Goal: Task Accomplishment & Management: Use online tool/utility

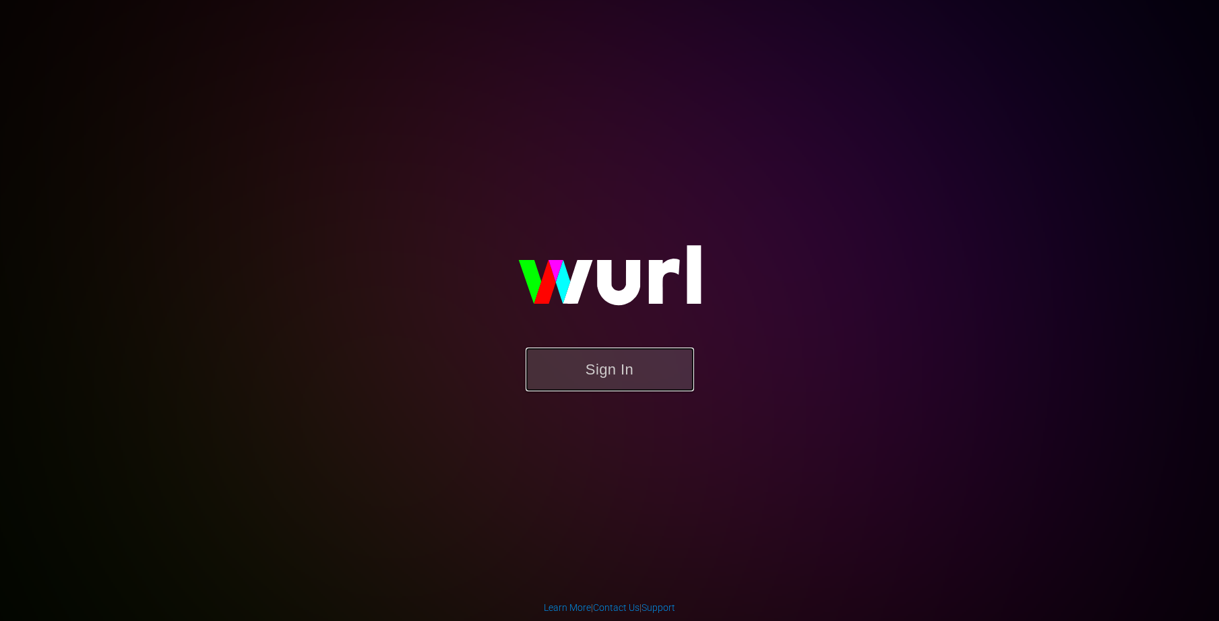
click at [620, 358] on button "Sign In" at bounding box center [610, 370] width 168 height 44
click at [559, 373] on button "Sign In" at bounding box center [610, 370] width 168 height 44
click at [556, 354] on button "Sign In" at bounding box center [610, 370] width 168 height 44
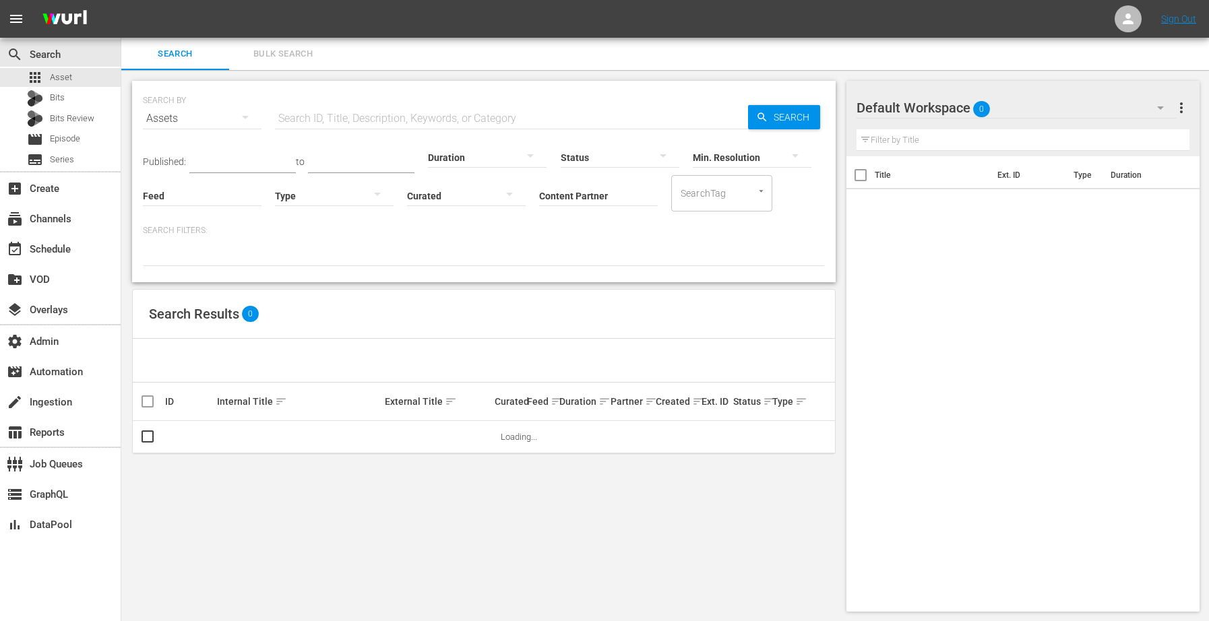
click at [443, 115] on input "text" at bounding box center [511, 118] width 473 height 32
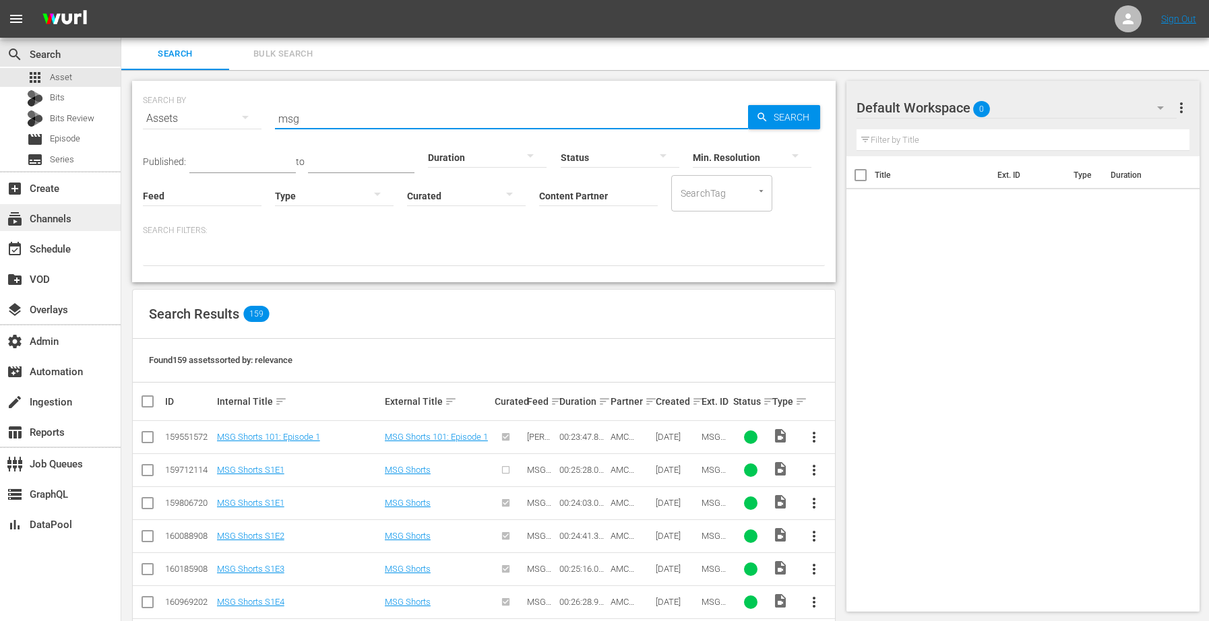
type input "msg"
click at [76, 215] on div "subscriptions Channels" at bounding box center [60, 217] width 121 height 27
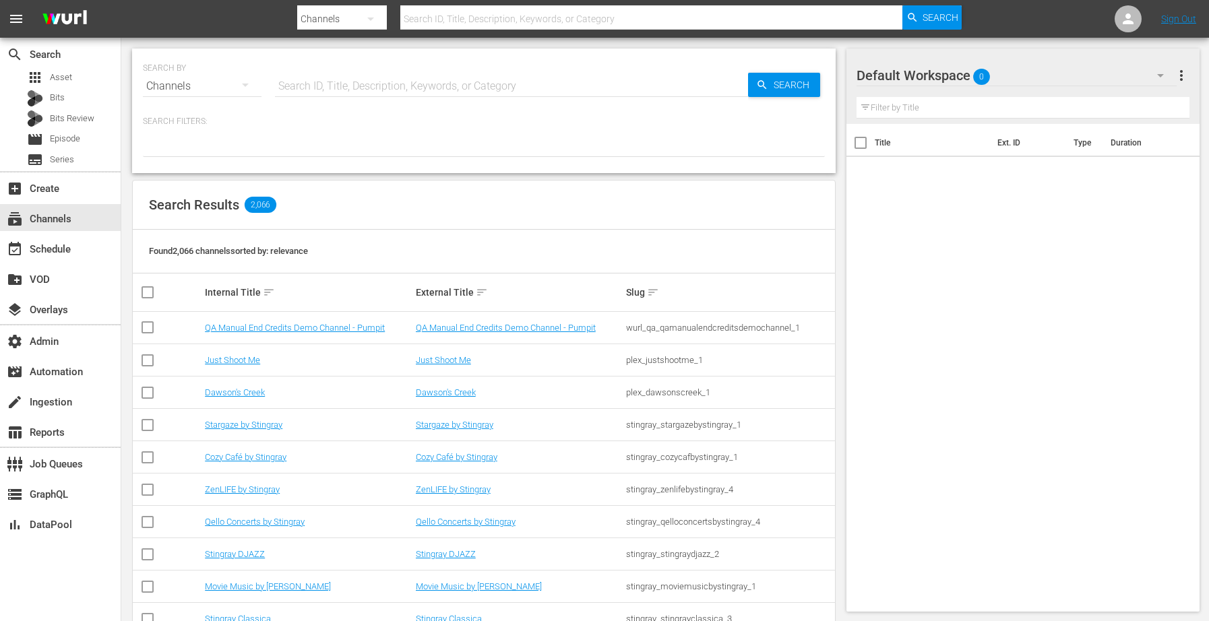
drag, startPoint x: 429, startPoint y: 81, endPoint x: 427, endPoint y: 95, distance: 14.3
click at [427, 90] on input "text" at bounding box center [511, 86] width 473 height 32
type input "MSG"
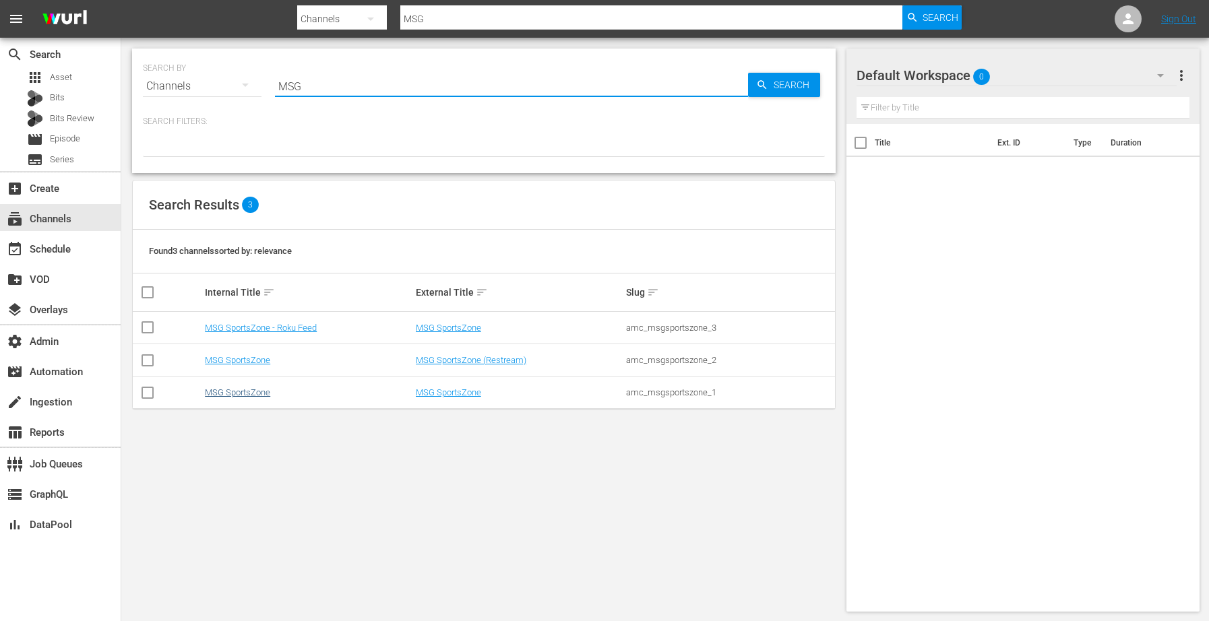
type input "MSG"
click at [252, 389] on link "MSG SportsZone" at bounding box center [237, 392] width 65 height 10
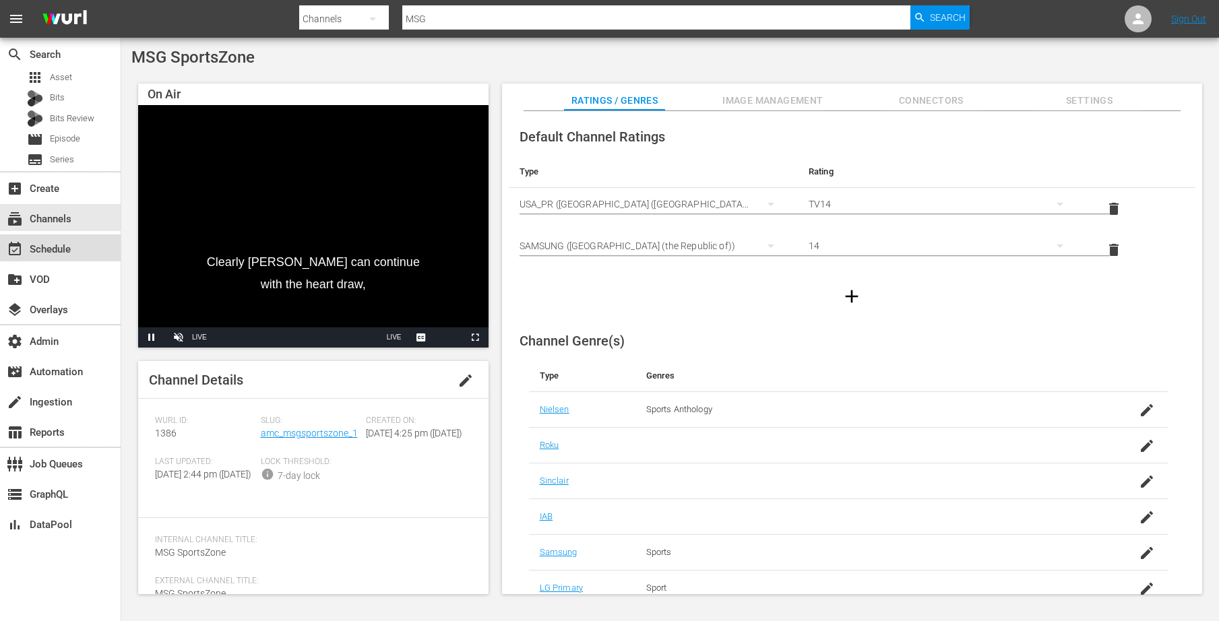
click at [68, 247] on div "event_available Schedule" at bounding box center [37, 247] width 75 height 12
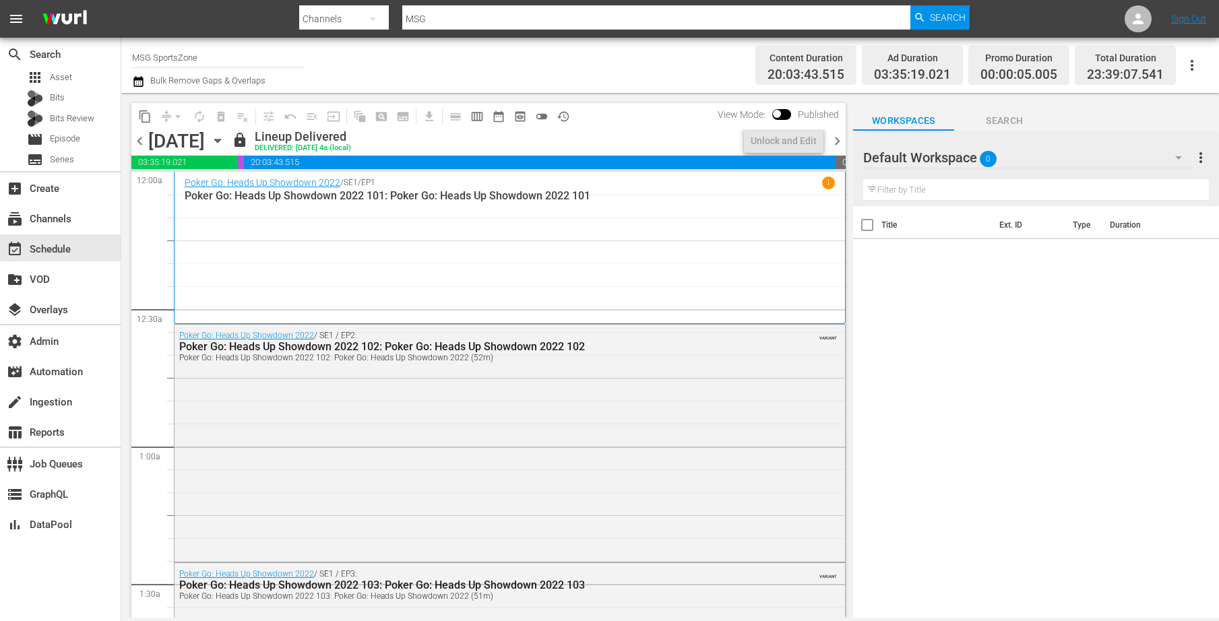
click at [225, 137] on icon "button" at bounding box center [217, 140] width 15 height 15
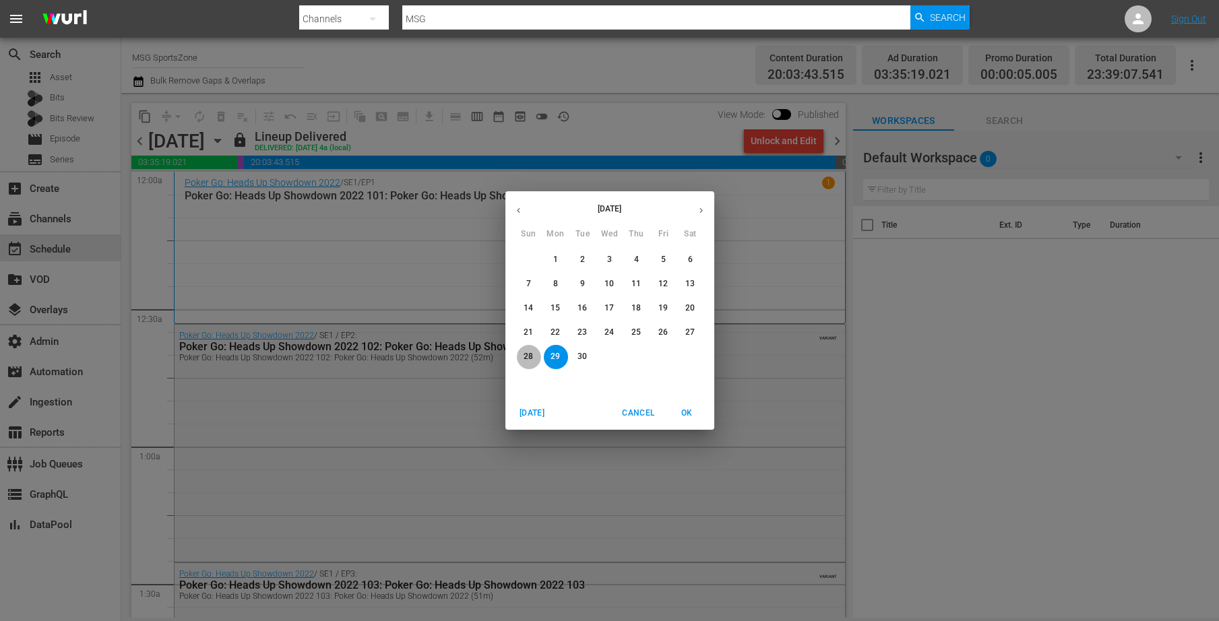
click at [529, 354] on p "28" at bounding box center [528, 356] width 9 height 11
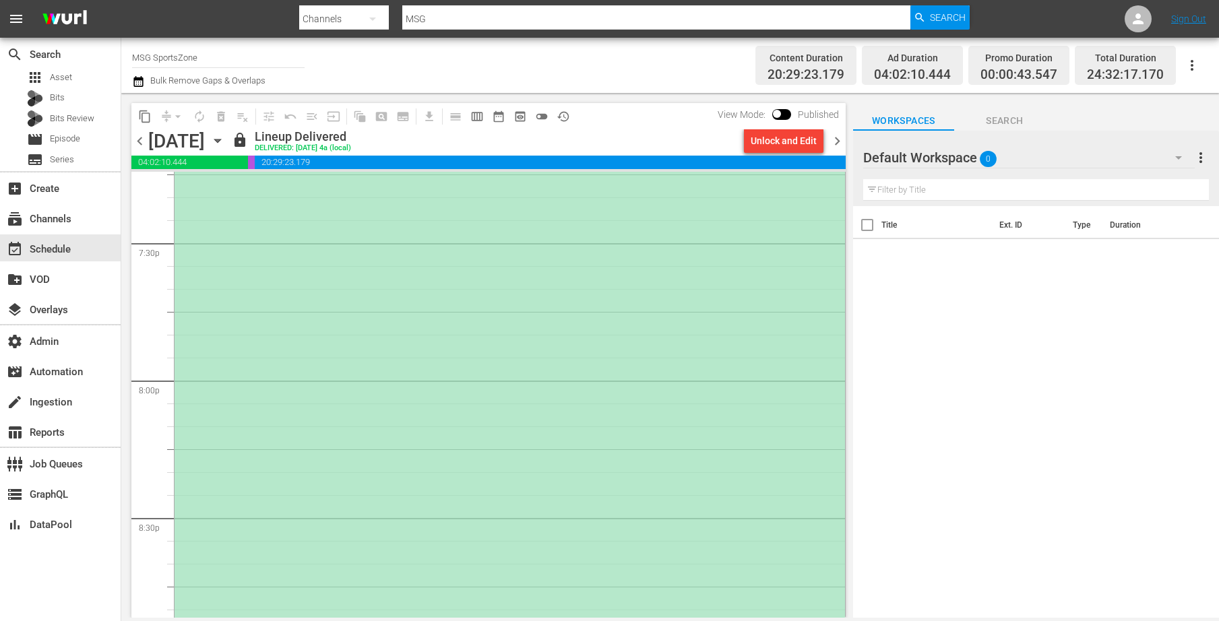
scroll to position [5309, 0]
click at [658, 439] on div "*ROKU PLACEHOLDER EPISODE 9/28* Forward Madison FC at [GEOGRAPHIC_DATA]" at bounding box center [510, 496] width 670 height 821
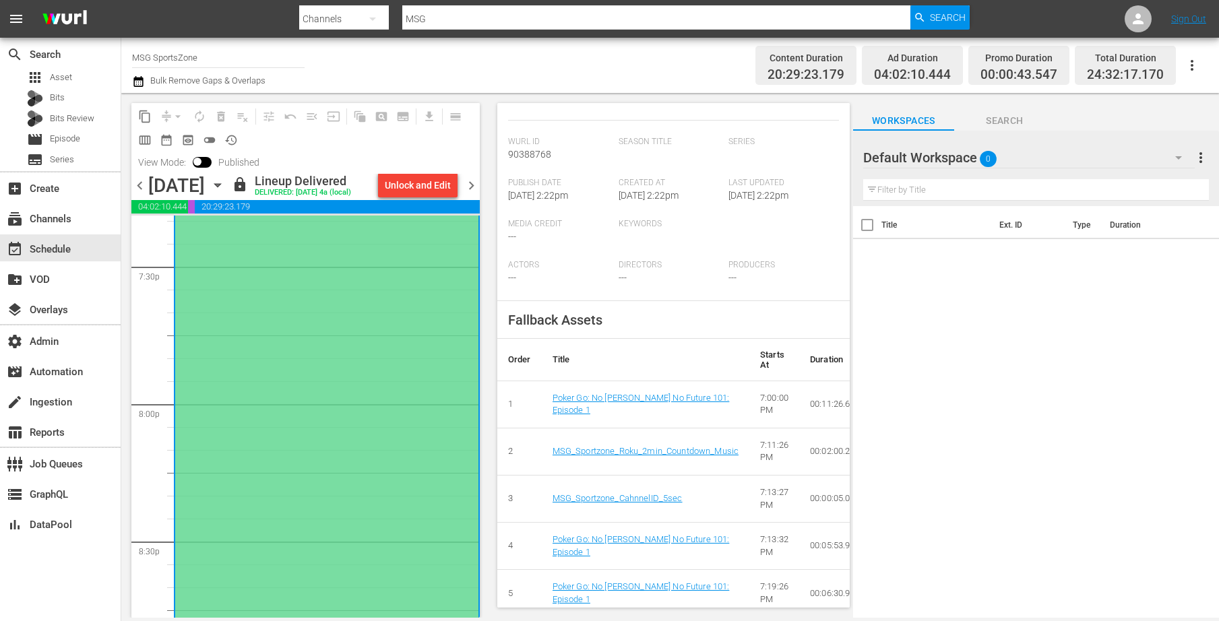
scroll to position [0, 0]
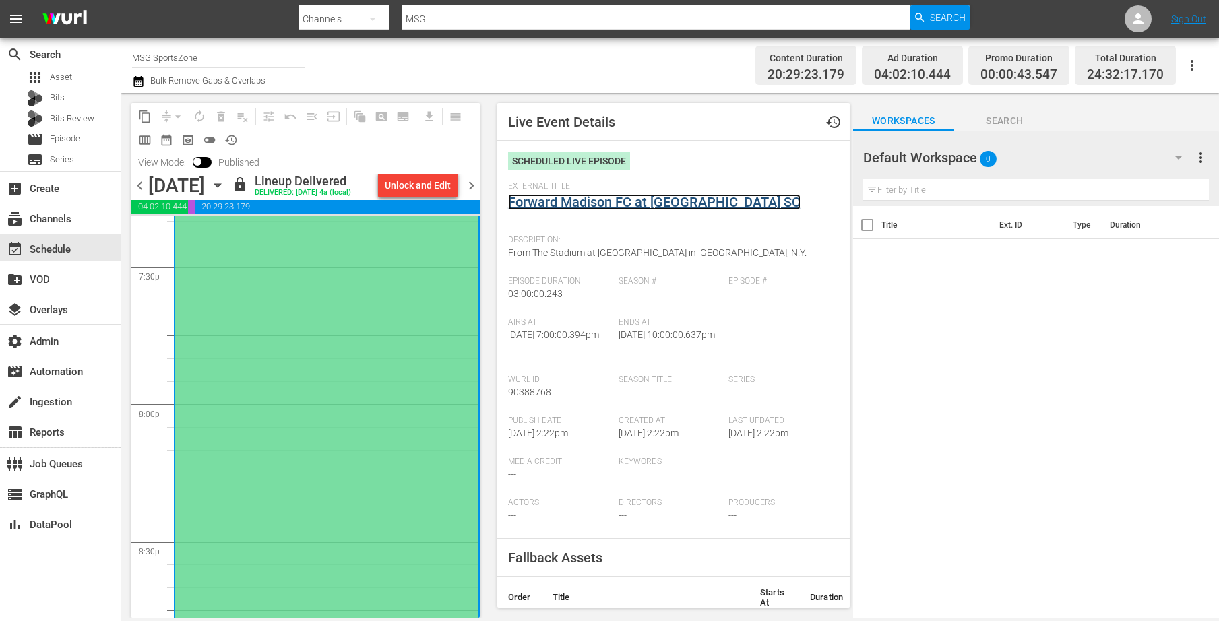
click at [610, 197] on link "Forward Madison FC at [GEOGRAPHIC_DATA] SC" at bounding box center [654, 202] width 292 height 16
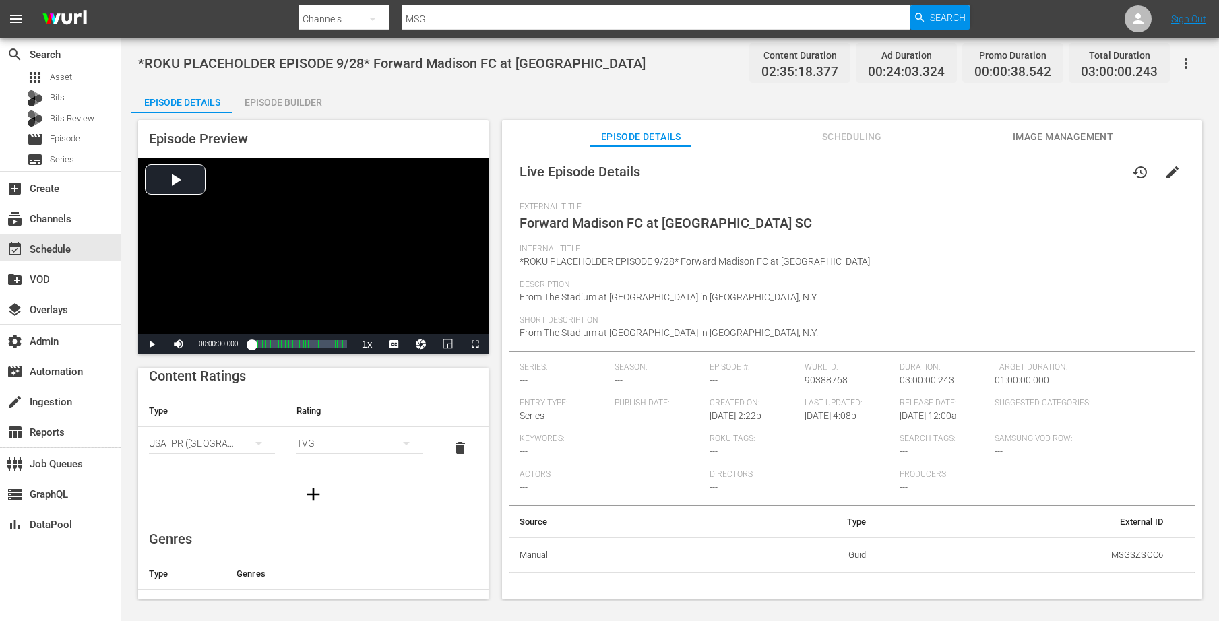
scroll to position [192, 0]
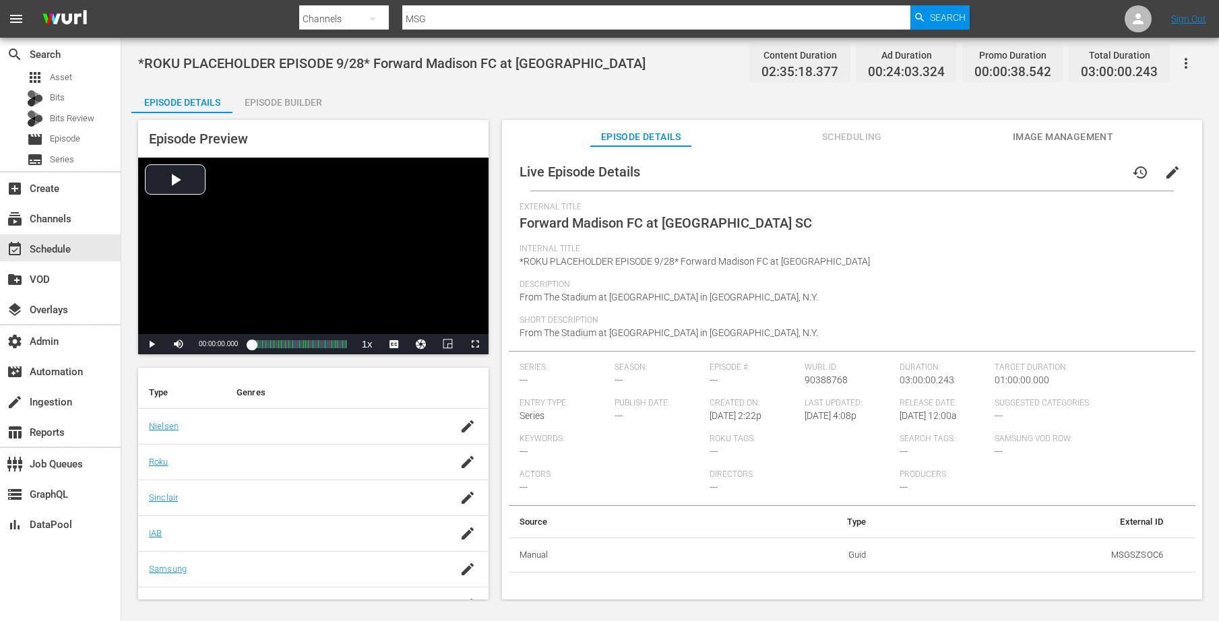
click at [288, 96] on div "Episode Builder" at bounding box center [282, 102] width 101 height 32
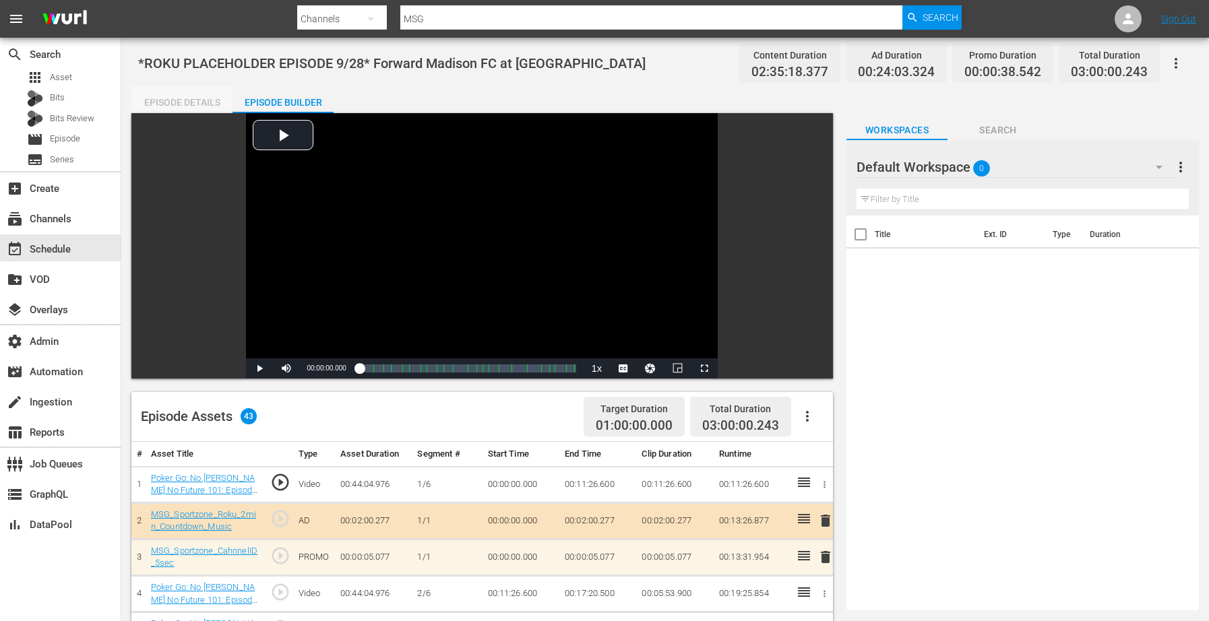
click at [189, 98] on div "Episode Details" at bounding box center [181, 102] width 101 height 32
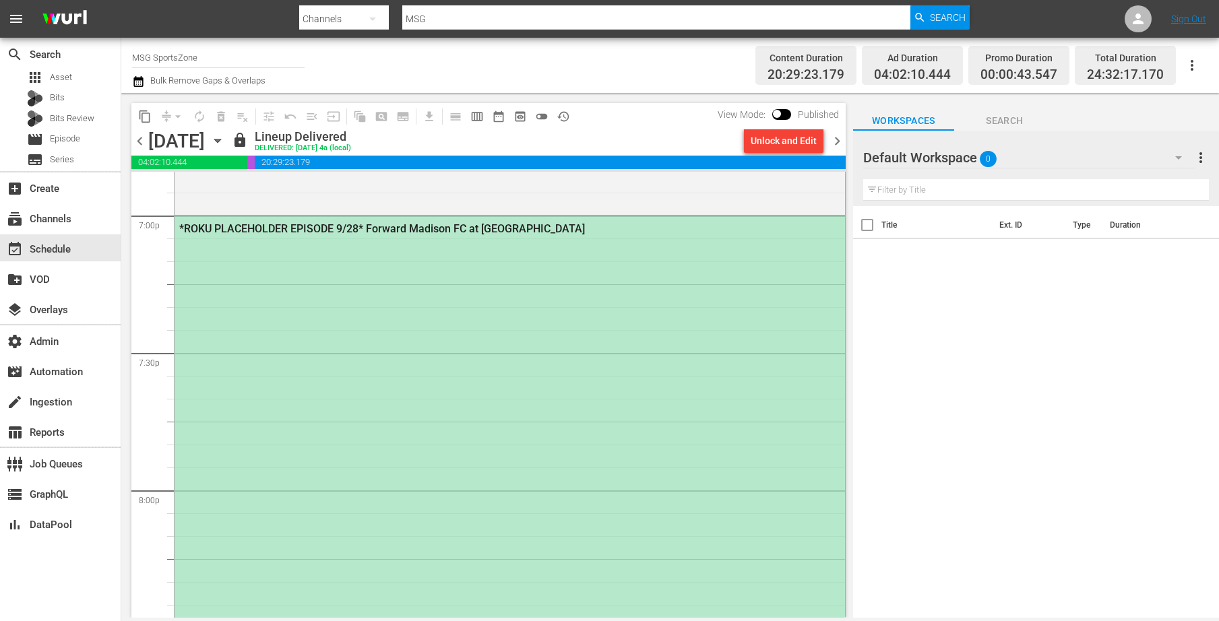
scroll to position [5144, 0]
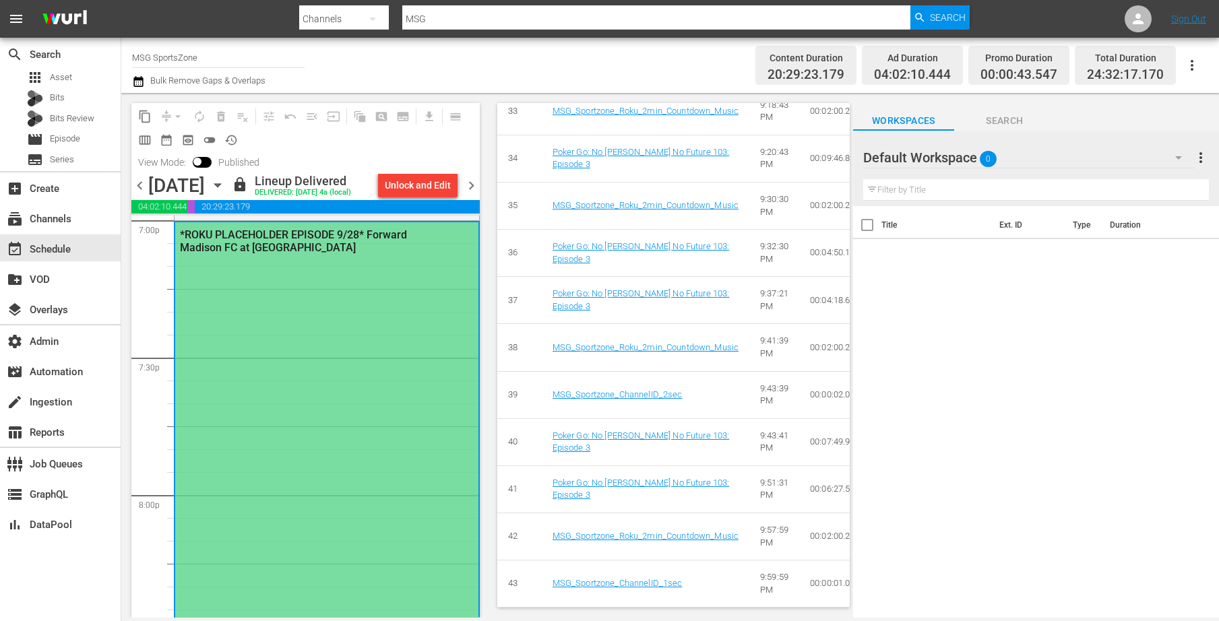
scroll to position [5218, 0]
click at [376, 411] on div "*ROKU PLACEHOLDER EPISODE 9/28* Forward Madison FC at [GEOGRAPHIC_DATA]" at bounding box center [326, 632] width 303 height 821
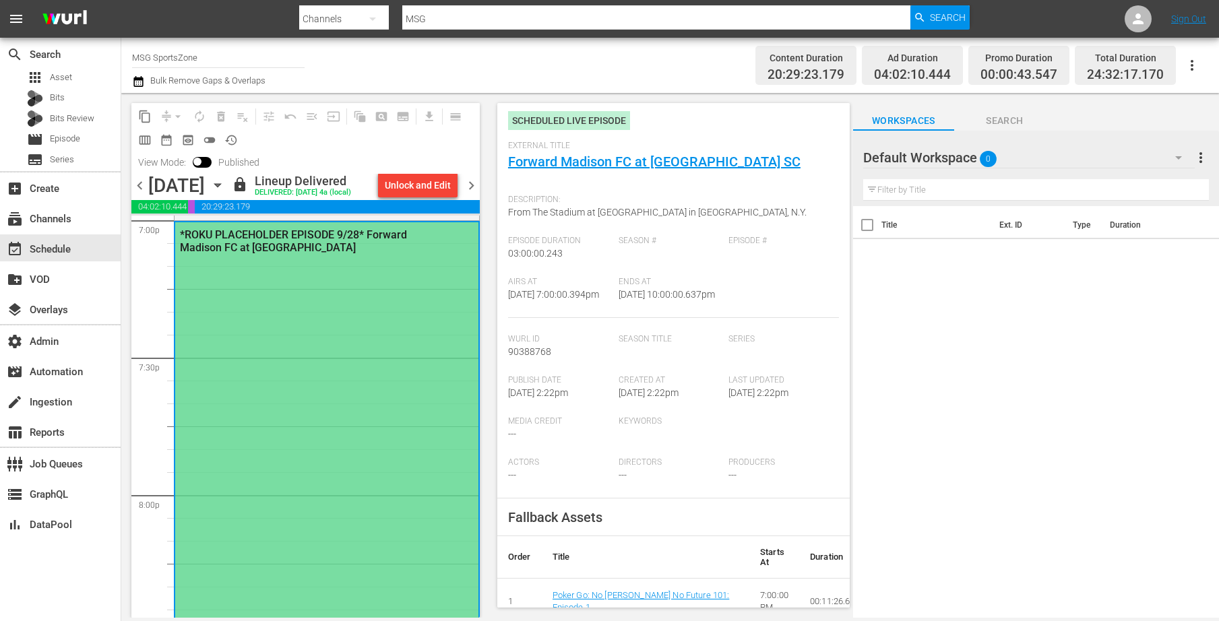
scroll to position [0, 0]
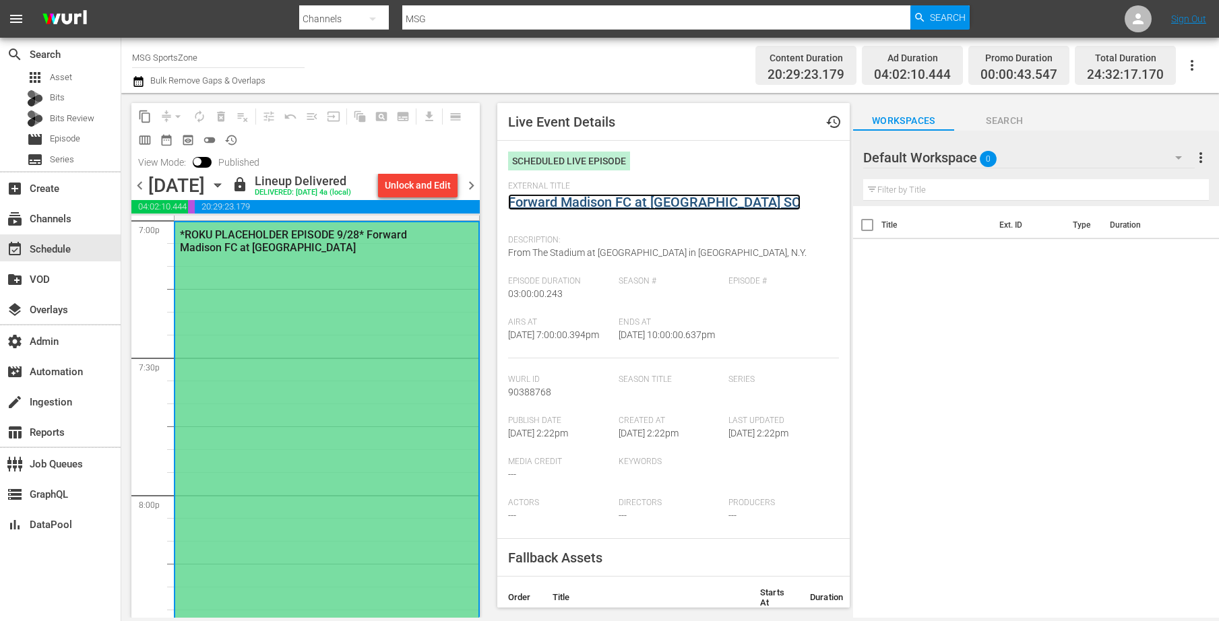
click at [579, 207] on link "Forward Madison FC at [GEOGRAPHIC_DATA] SC" at bounding box center [654, 202] width 292 height 16
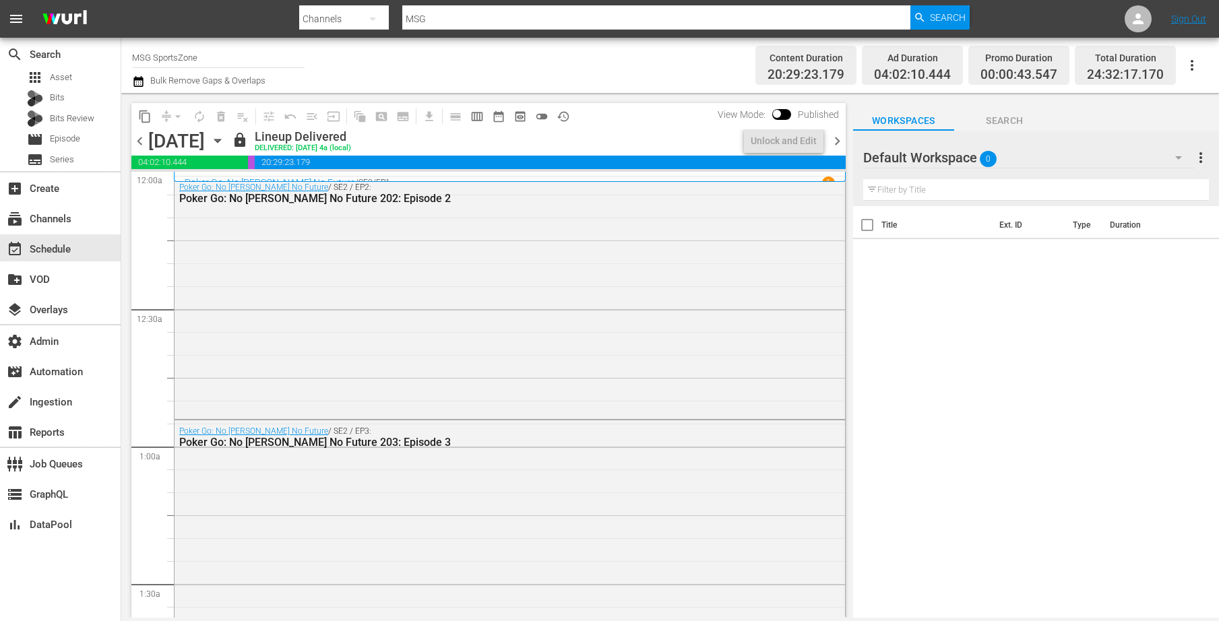
click at [220, 141] on icon "button" at bounding box center [217, 140] width 6 height 3
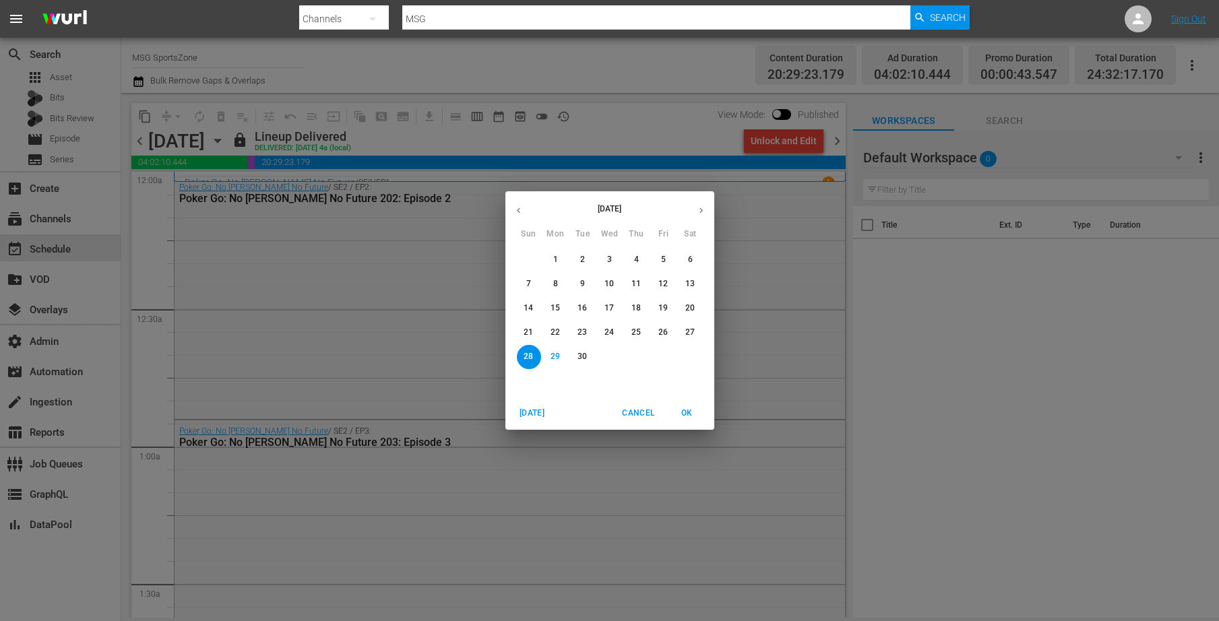
click at [526, 326] on button "21" at bounding box center [529, 333] width 24 height 24
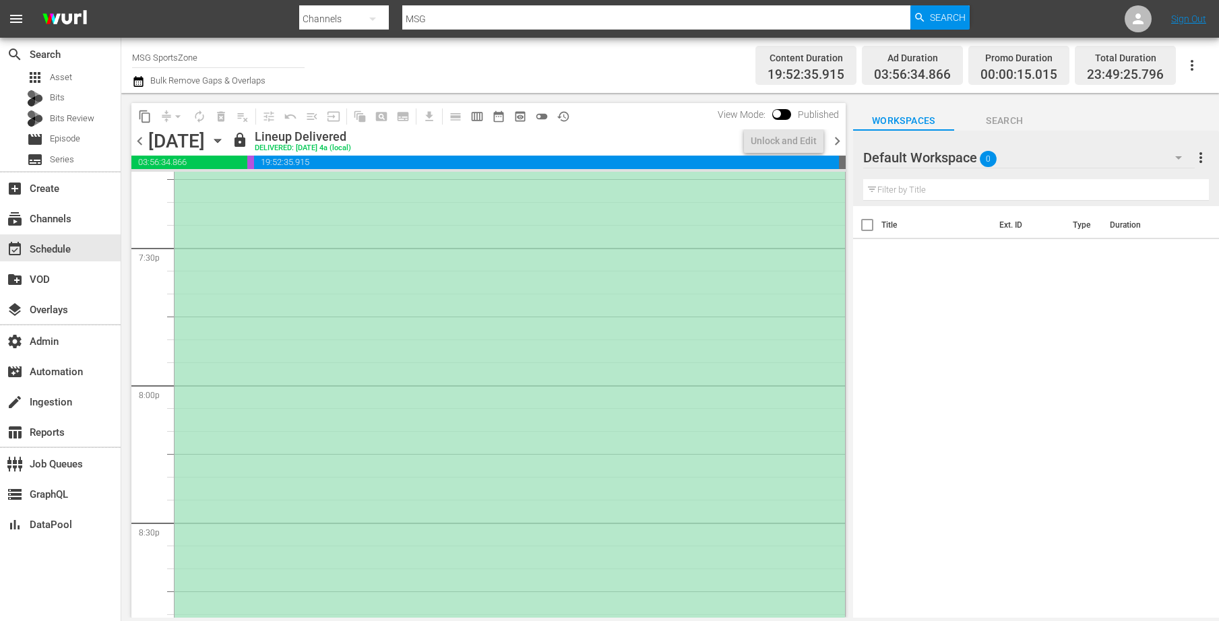
scroll to position [5315, 0]
click at [674, 472] on div "*PLACEHOLDER EPISODE 9/21* Texoma FC at [GEOGRAPHIC_DATA]" at bounding box center [510, 490] width 670 height 821
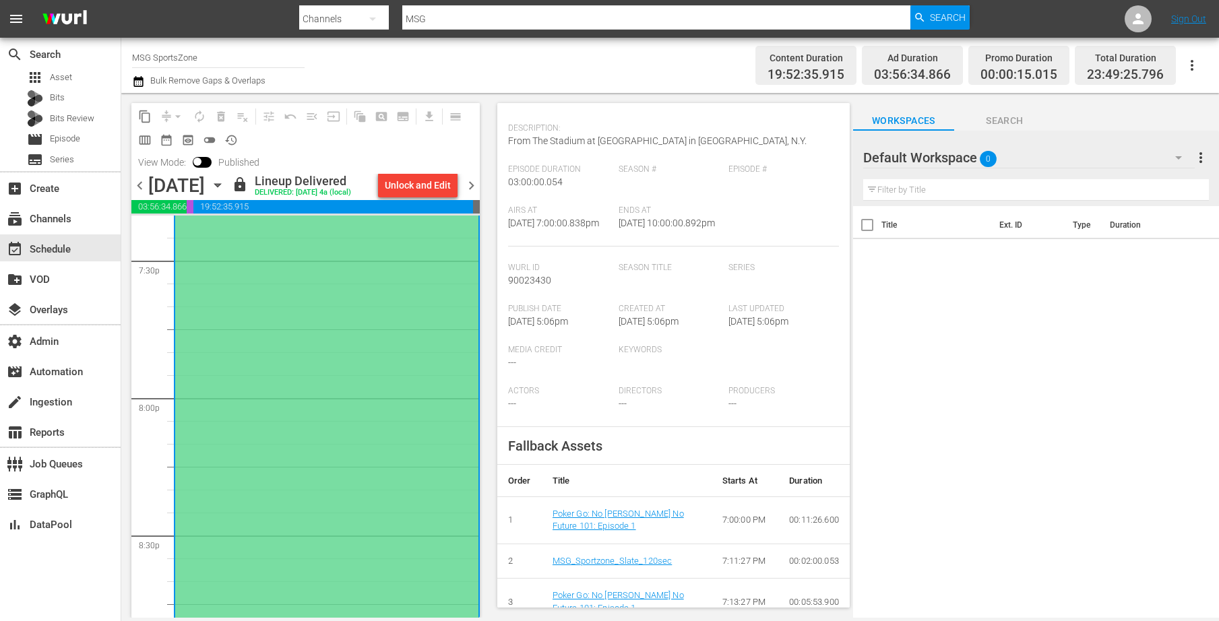
scroll to position [0, 0]
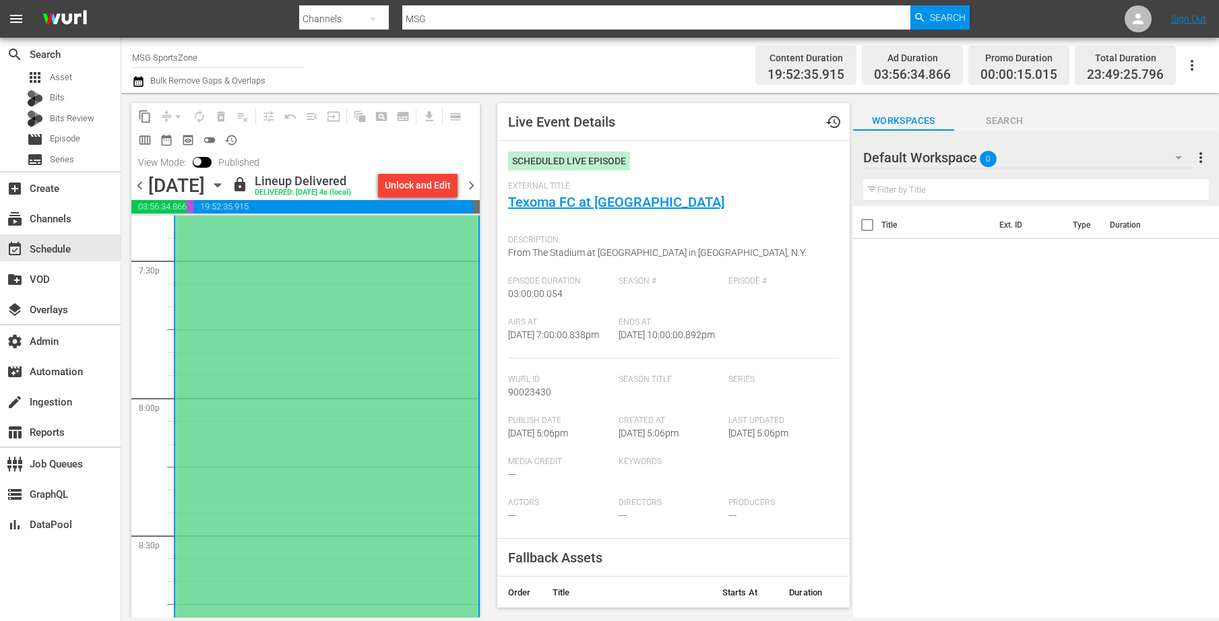
click at [555, 162] on div "Scheduled Live Episode" at bounding box center [569, 161] width 122 height 19
click at [825, 119] on span "history" at bounding box center [833, 122] width 16 height 16
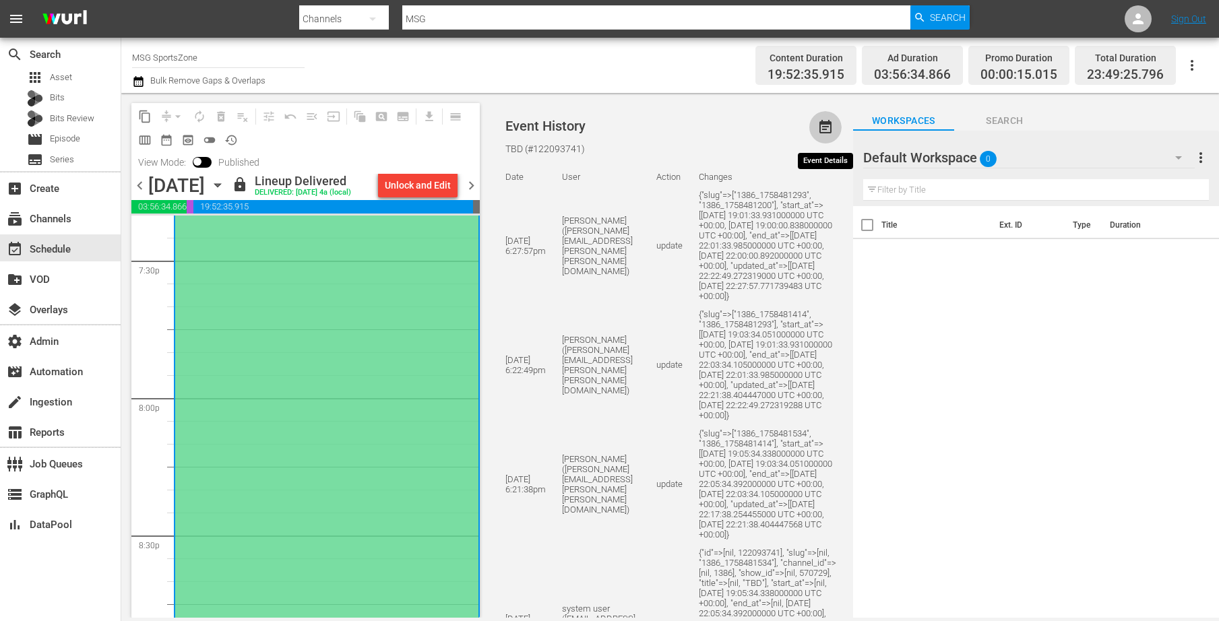
click at [831, 120] on span "event_note" at bounding box center [825, 127] width 16 height 16
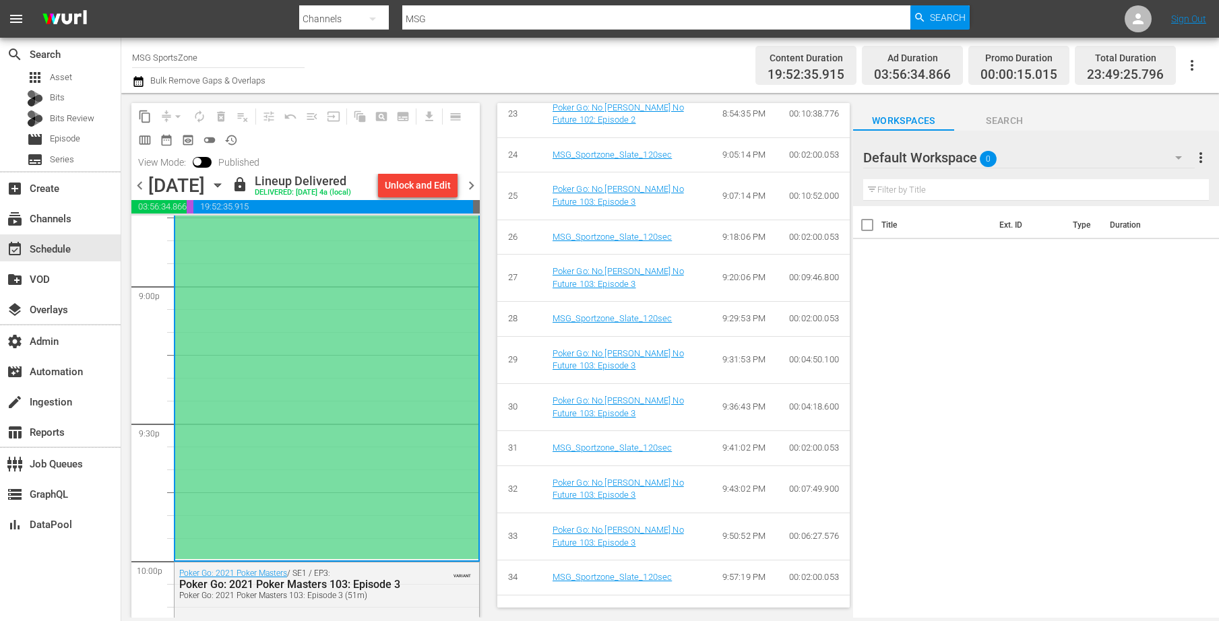
scroll to position [1419, 0]
click at [1137, 12] on icon at bounding box center [1138, 19] width 16 height 16
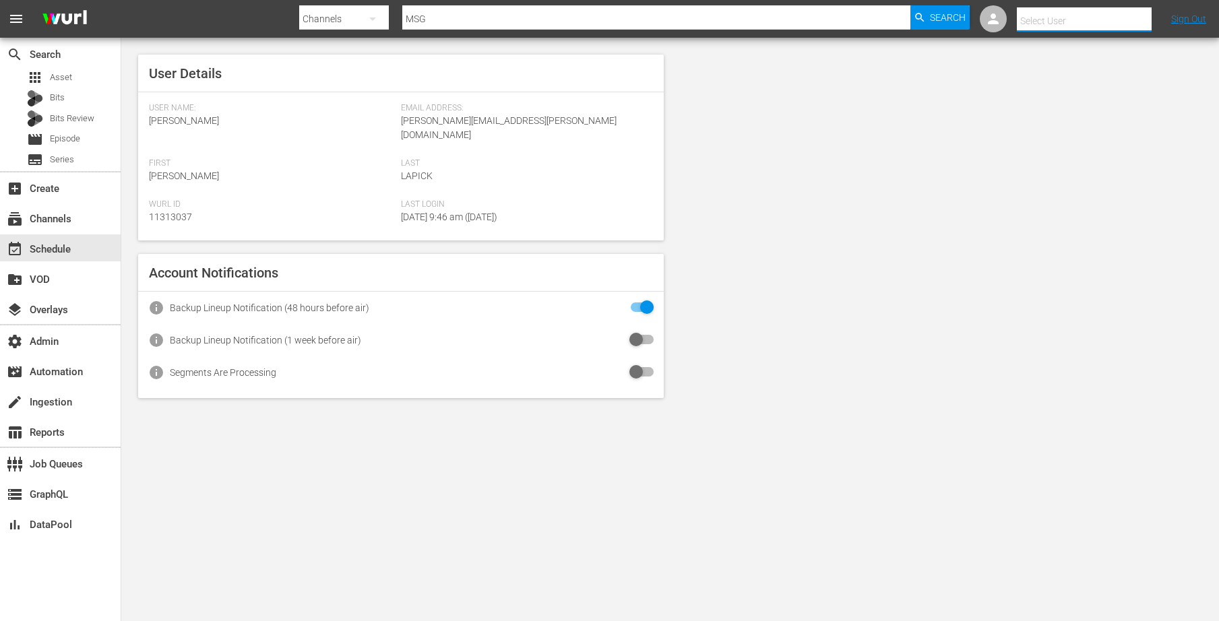
click at [1043, 22] on input "text" at bounding box center [1103, 21] width 172 height 32
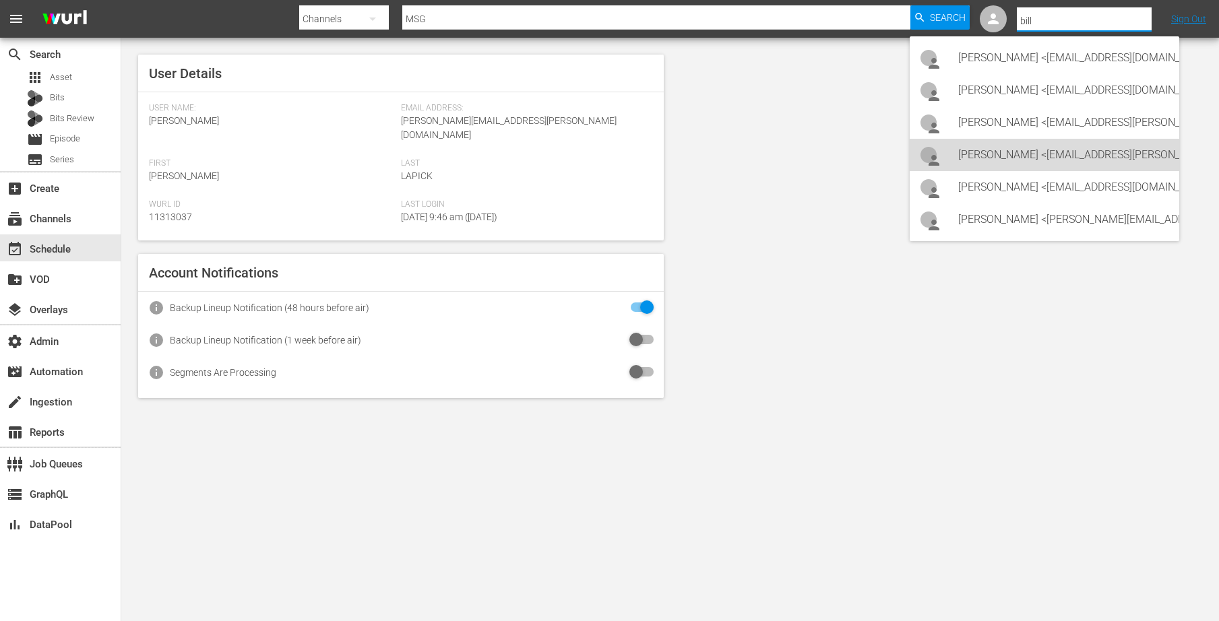
click at [994, 159] on div "Bill Watts <bill.watts@amcnetworks.com>" at bounding box center [1063, 155] width 210 height 32
type input "Bill Watts (11313757)"
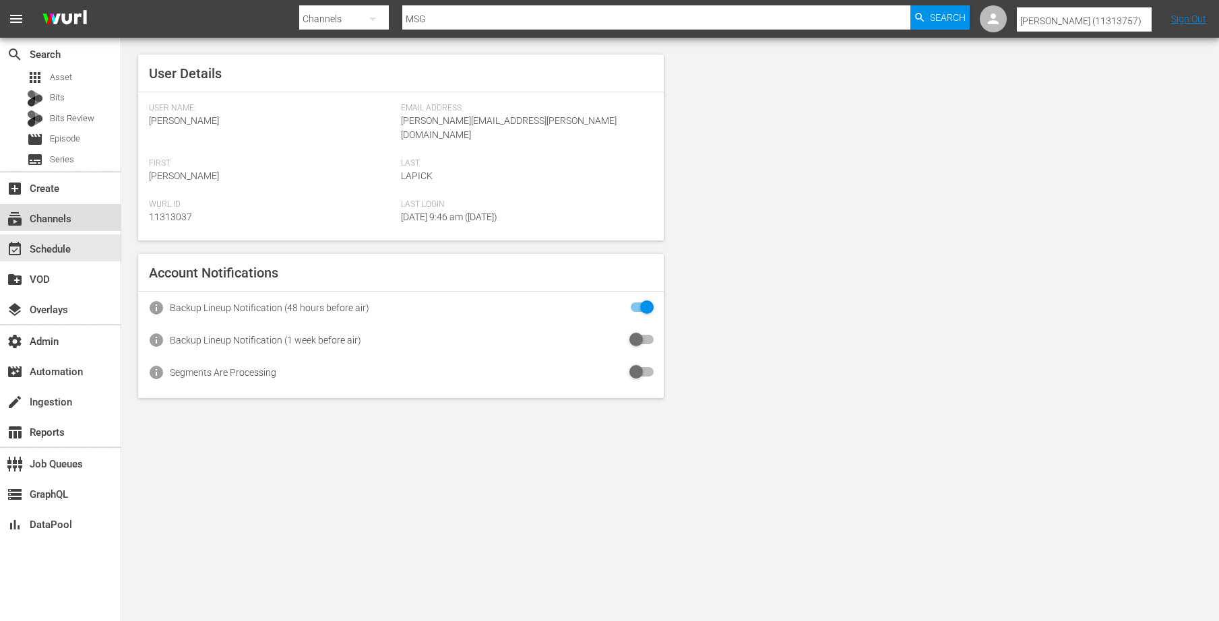
click at [57, 223] on div "subscriptions Channels" at bounding box center [37, 217] width 75 height 12
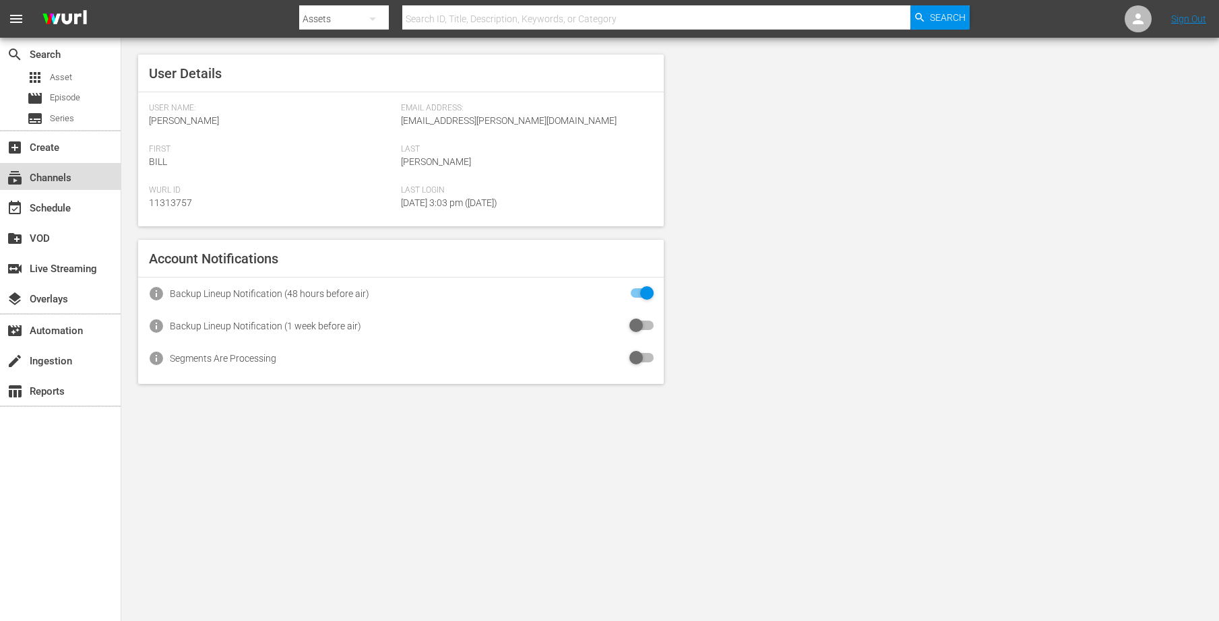
click at [61, 178] on div "subscriptions Channels" at bounding box center [37, 176] width 75 height 12
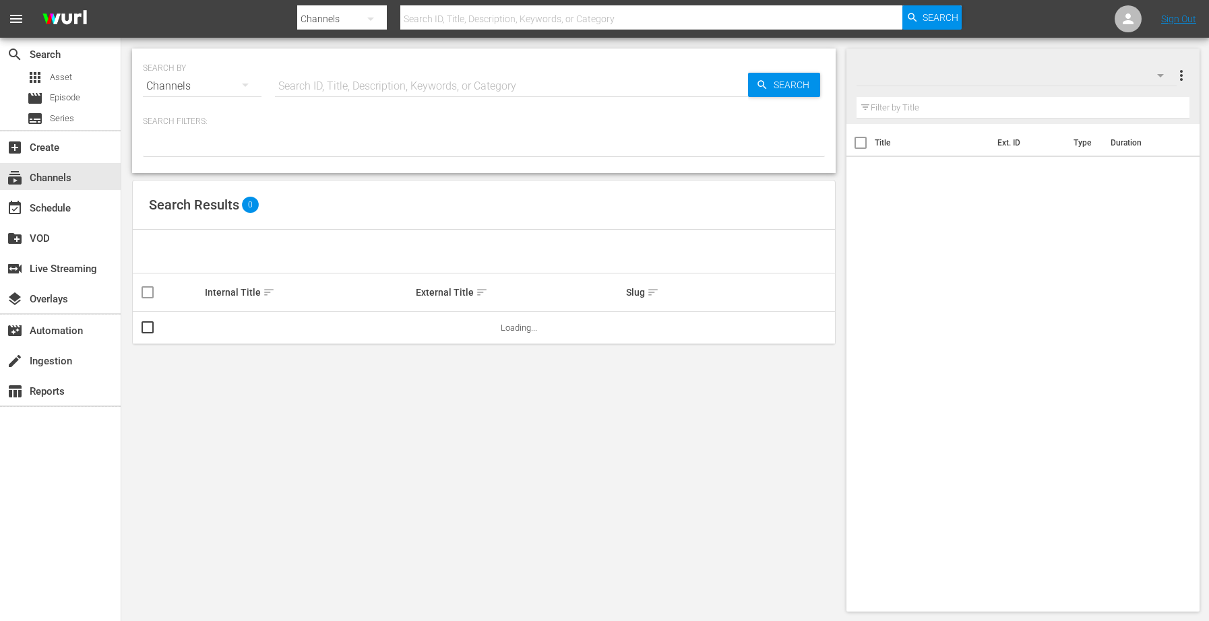
click at [305, 88] on input "text" at bounding box center [511, 86] width 473 height 32
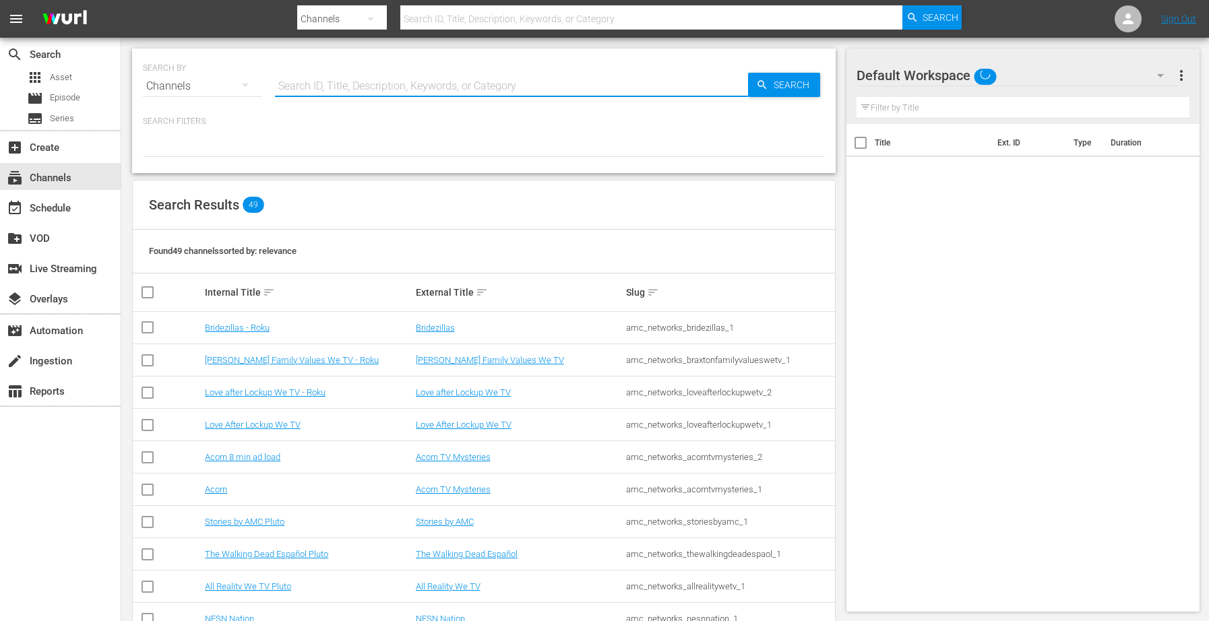
type input "msg"
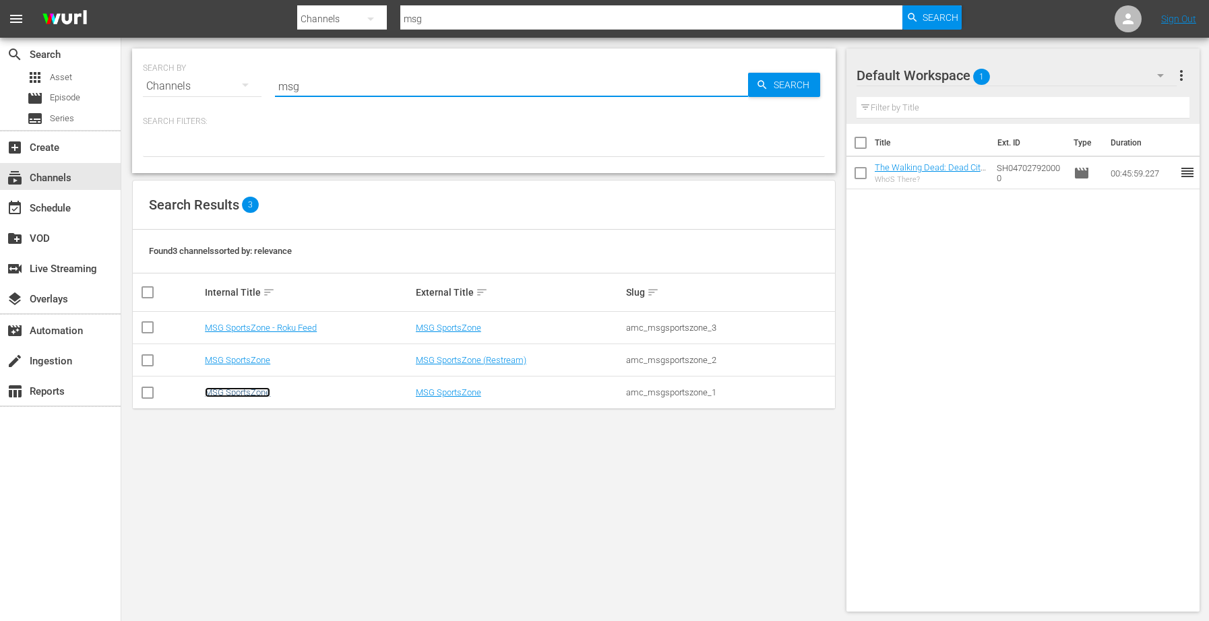
click at [237, 393] on link "MSG SportsZone" at bounding box center [237, 392] width 65 height 10
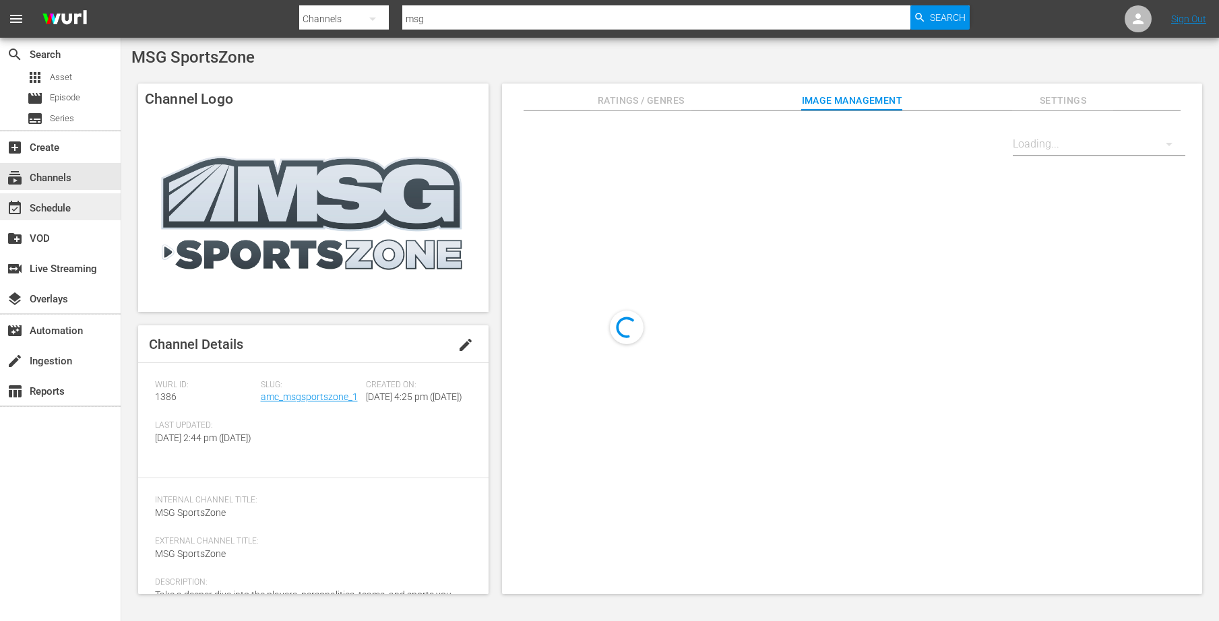
click at [61, 210] on div "event_available Schedule" at bounding box center [37, 206] width 75 height 12
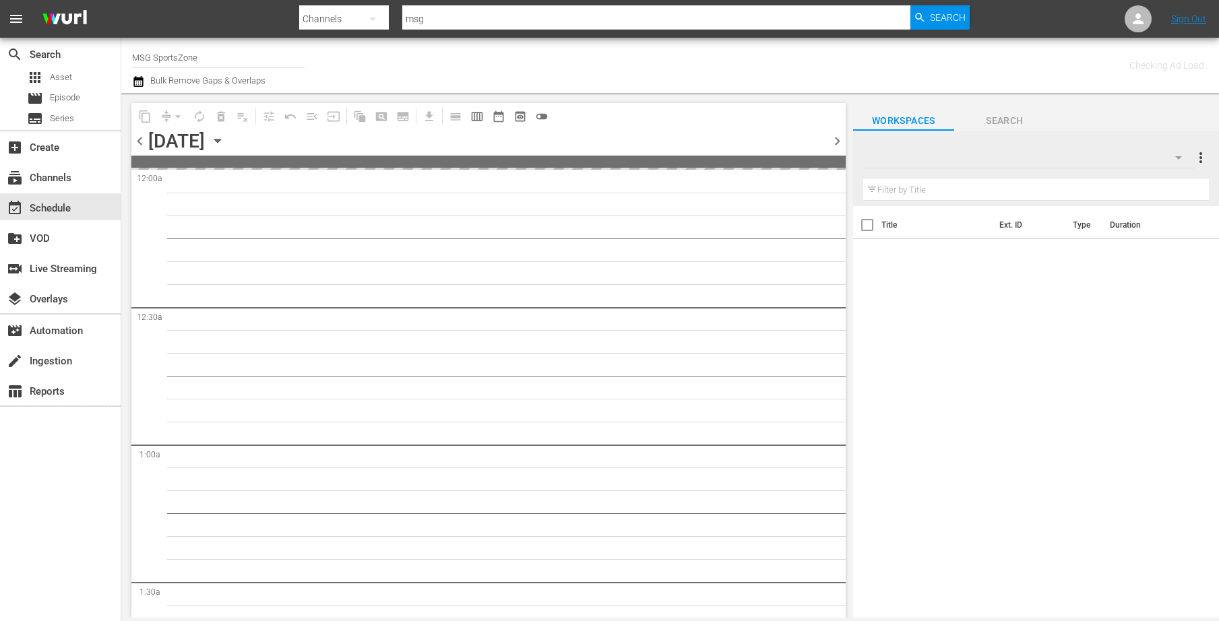
click at [225, 137] on icon "button" at bounding box center [217, 140] width 15 height 15
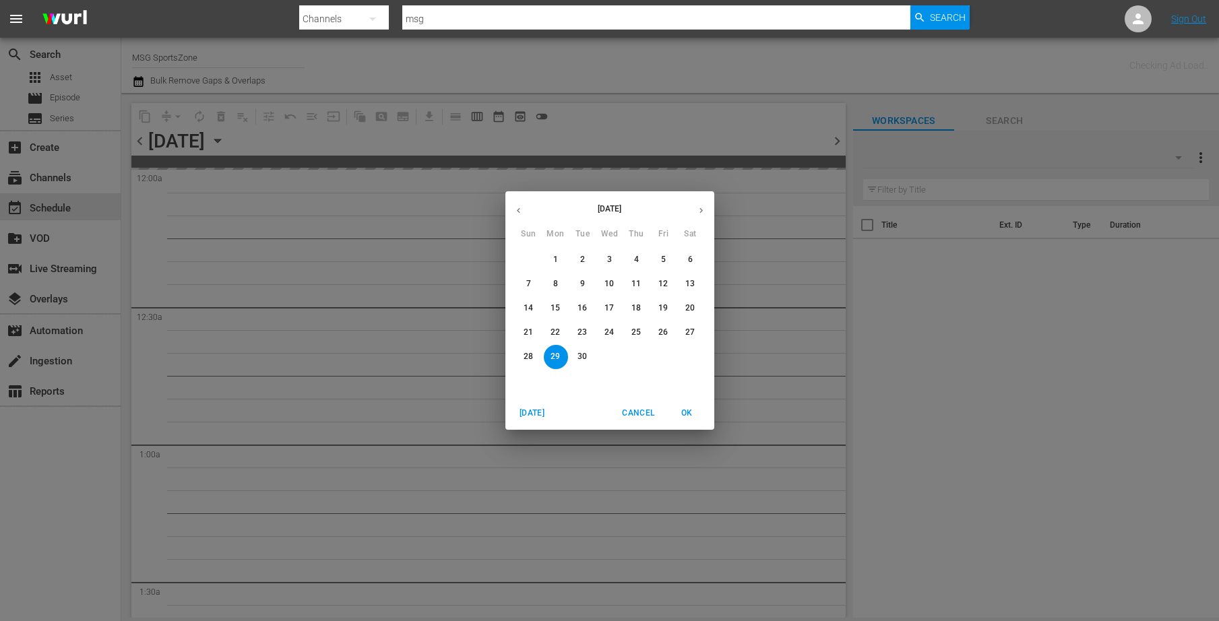
click at [526, 325] on button "21" at bounding box center [529, 333] width 24 height 24
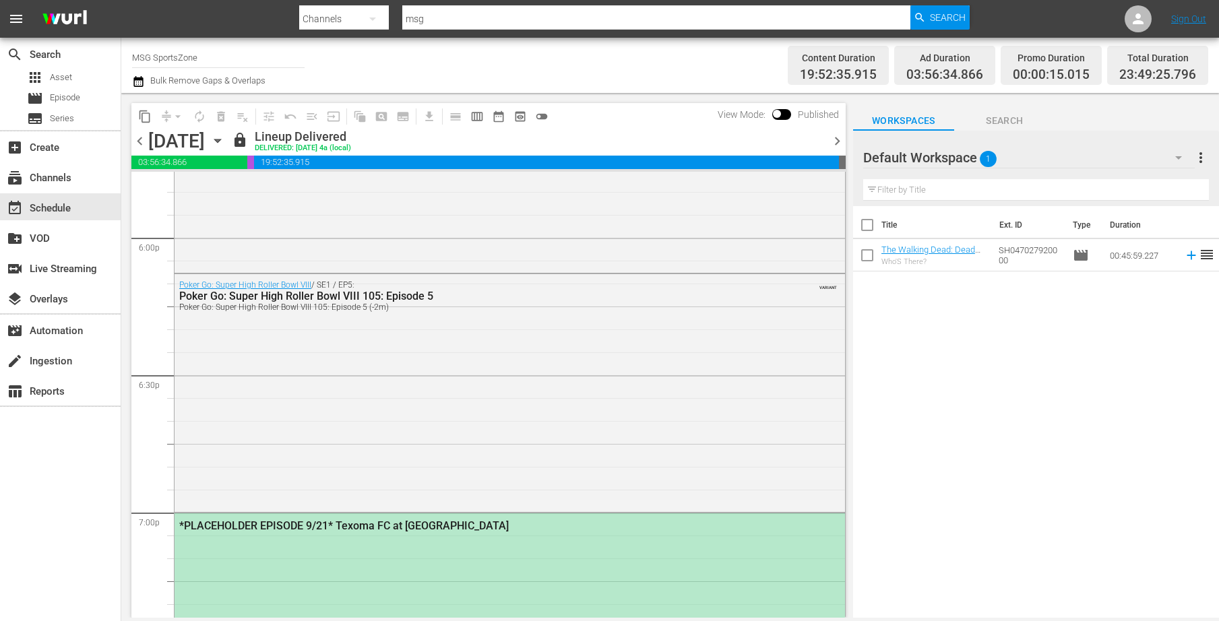
scroll to position [5152, 0]
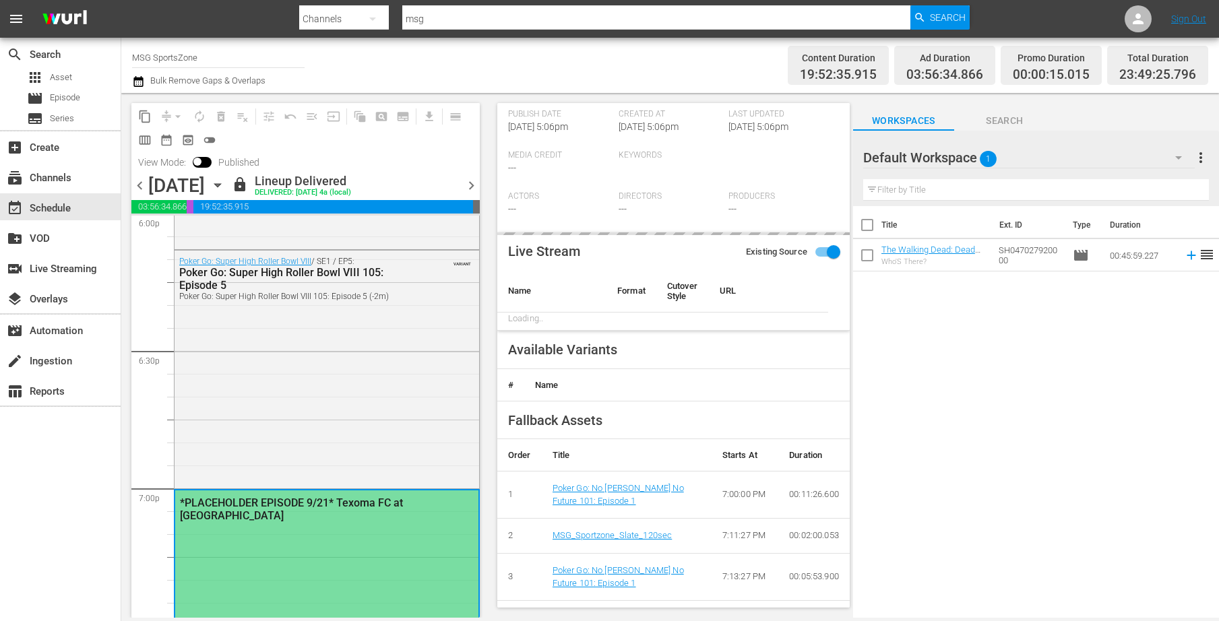
scroll to position [309, 0]
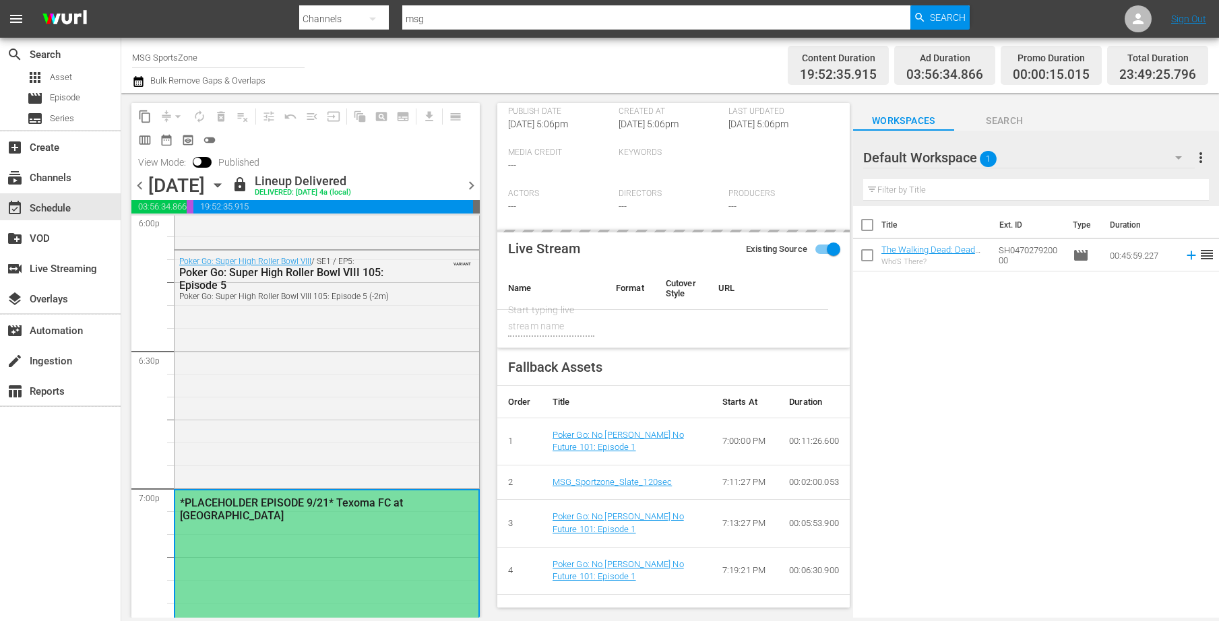
type input "Texoma FC at [GEOGRAPHIC_DATA]"
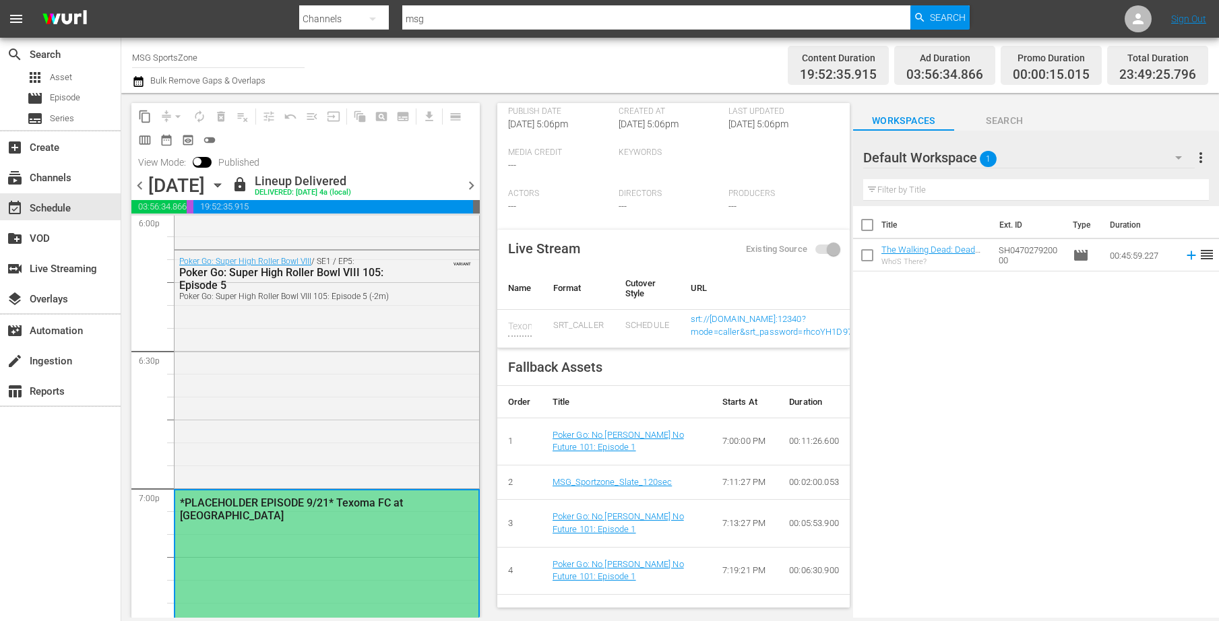
scroll to position [314, 0]
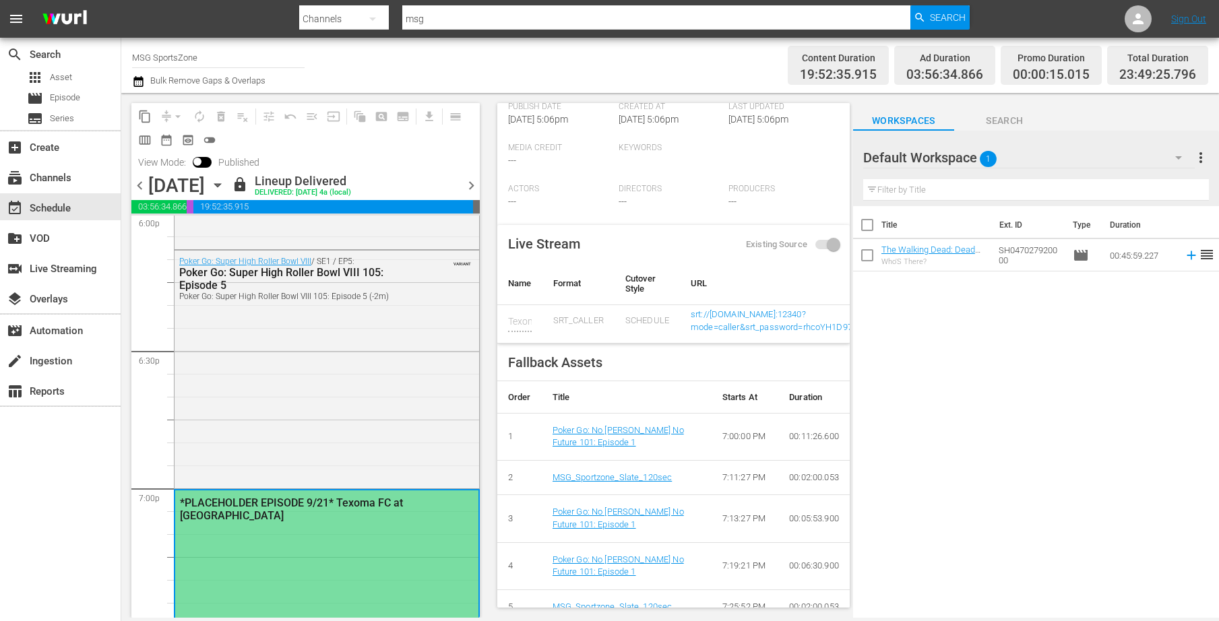
click at [225, 183] on icon "button" at bounding box center [217, 185] width 15 height 15
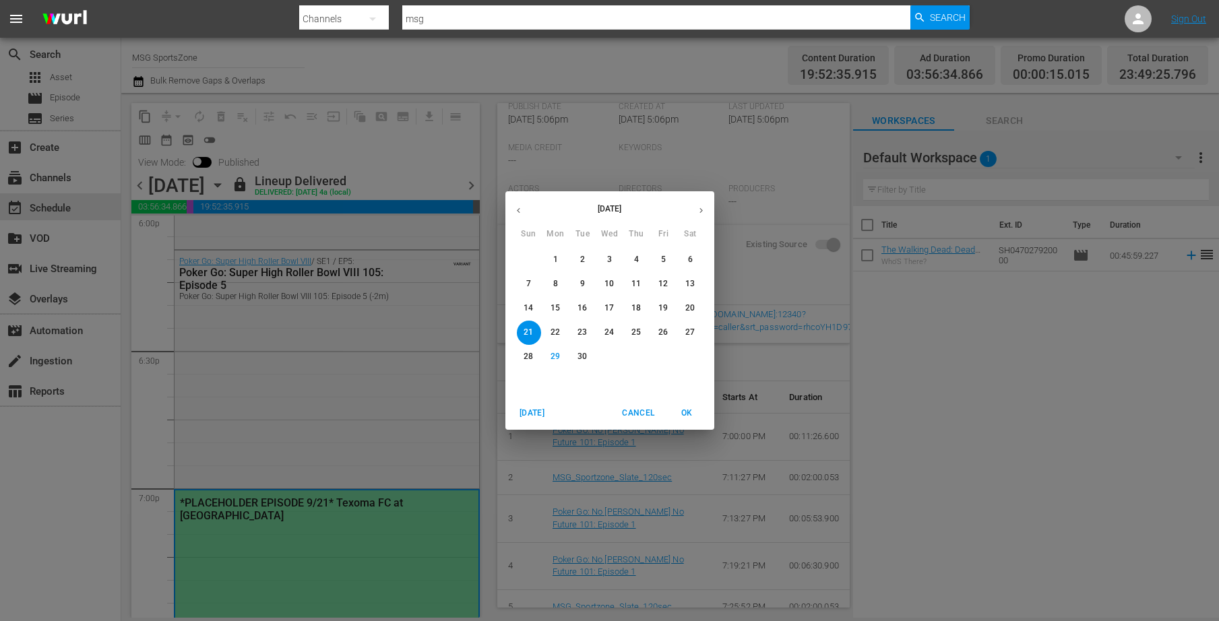
click at [523, 348] on button "28" at bounding box center [529, 357] width 24 height 24
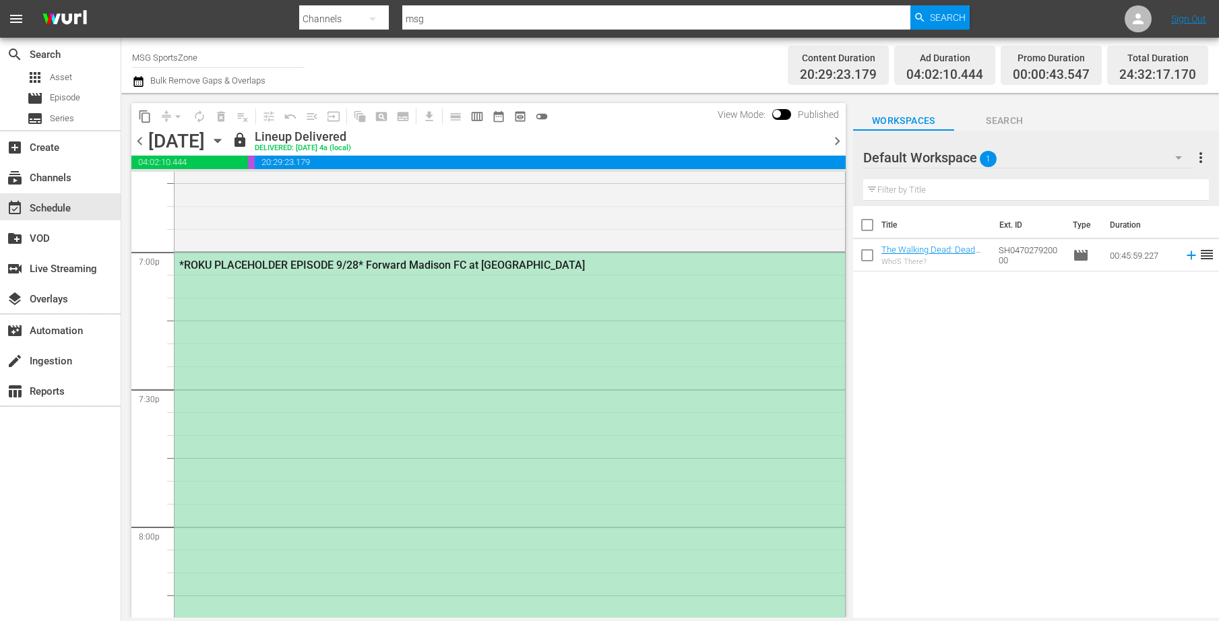
scroll to position [5127, 0]
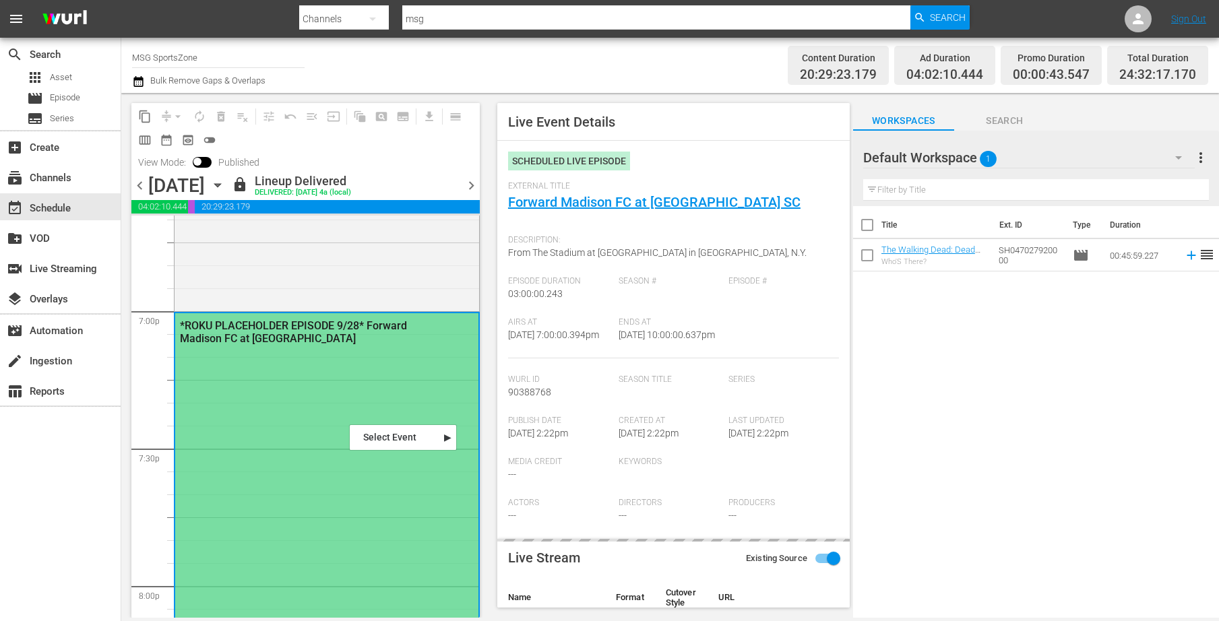
type input "Forward Madison FC at [GEOGRAPHIC_DATA] SC"
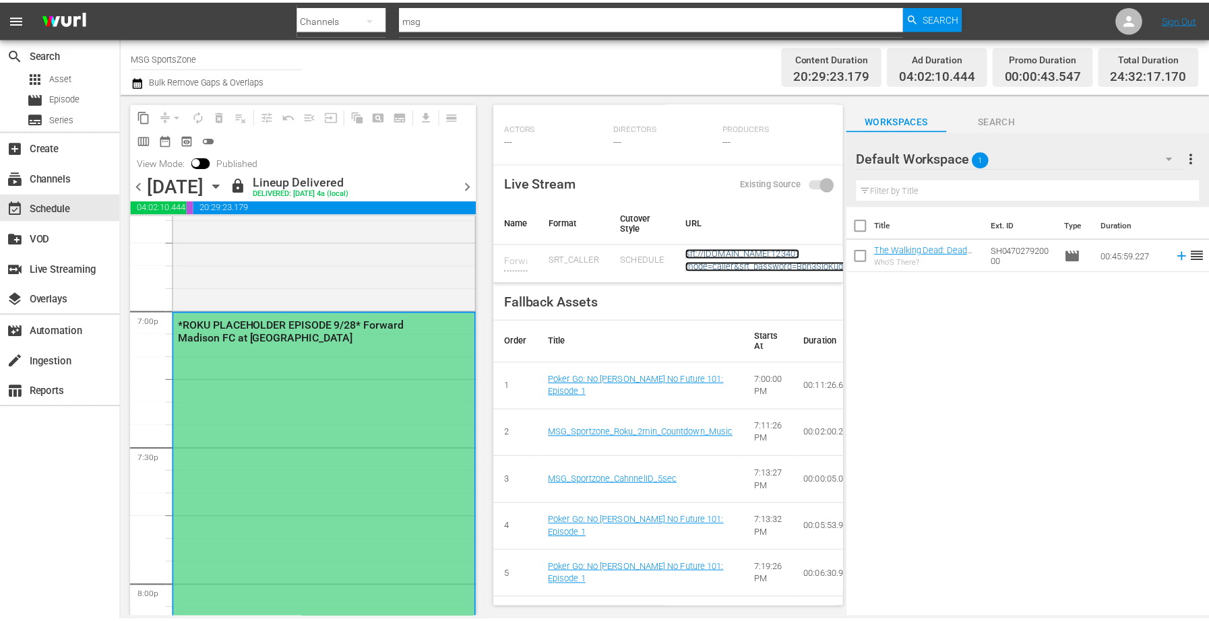
scroll to position [511, 0]
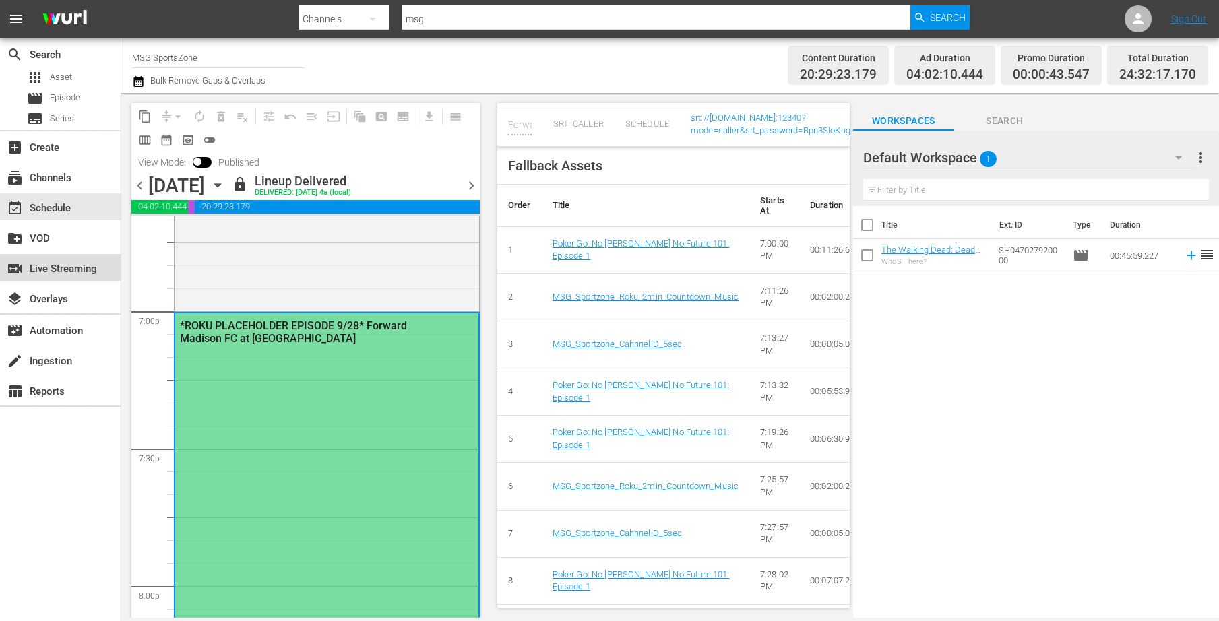
click at [71, 270] on div "switch_video Live Streaming" at bounding box center [37, 267] width 75 height 12
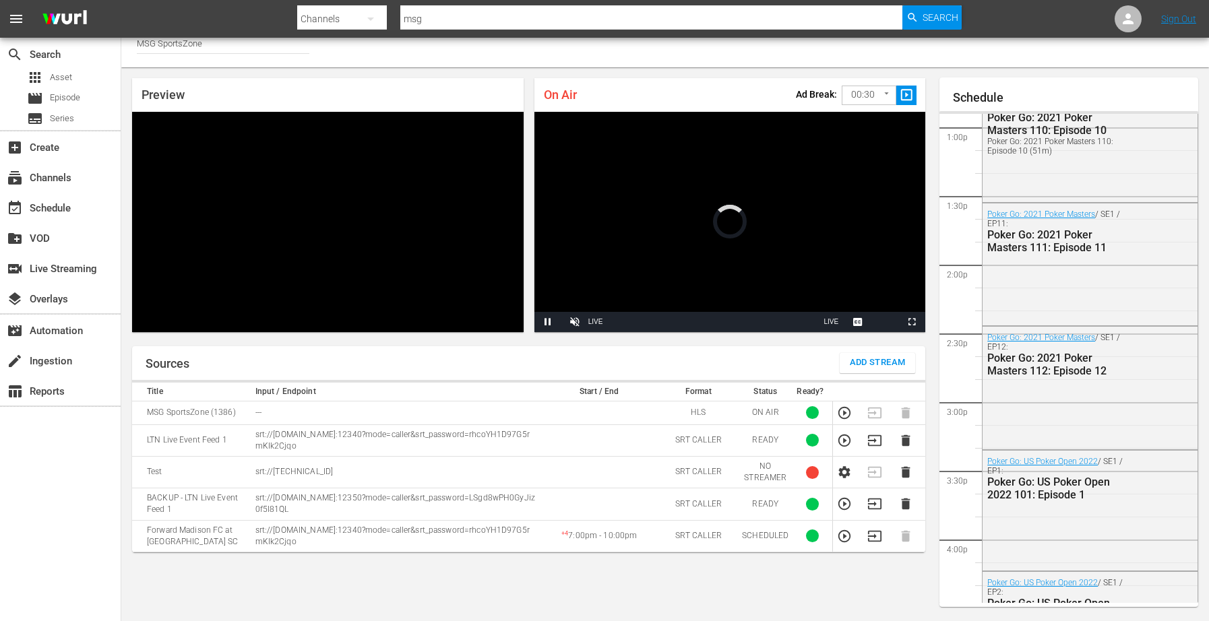
scroll to position [1224, 0]
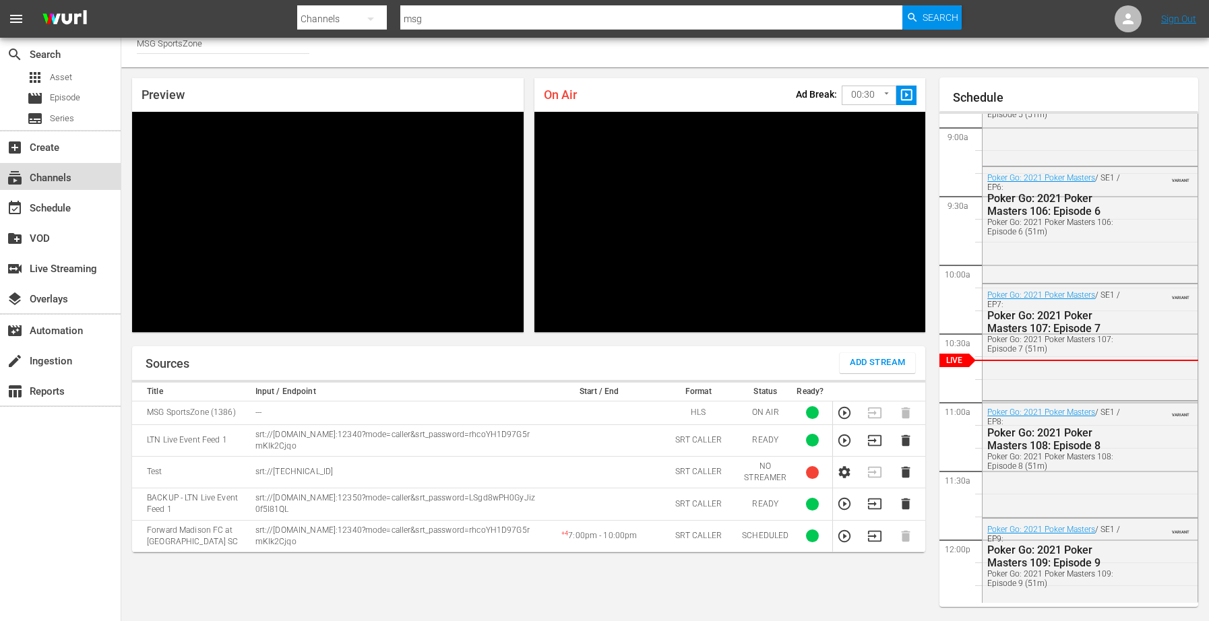
click at [67, 177] on div "subscriptions Channels" at bounding box center [37, 176] width 75 height 12
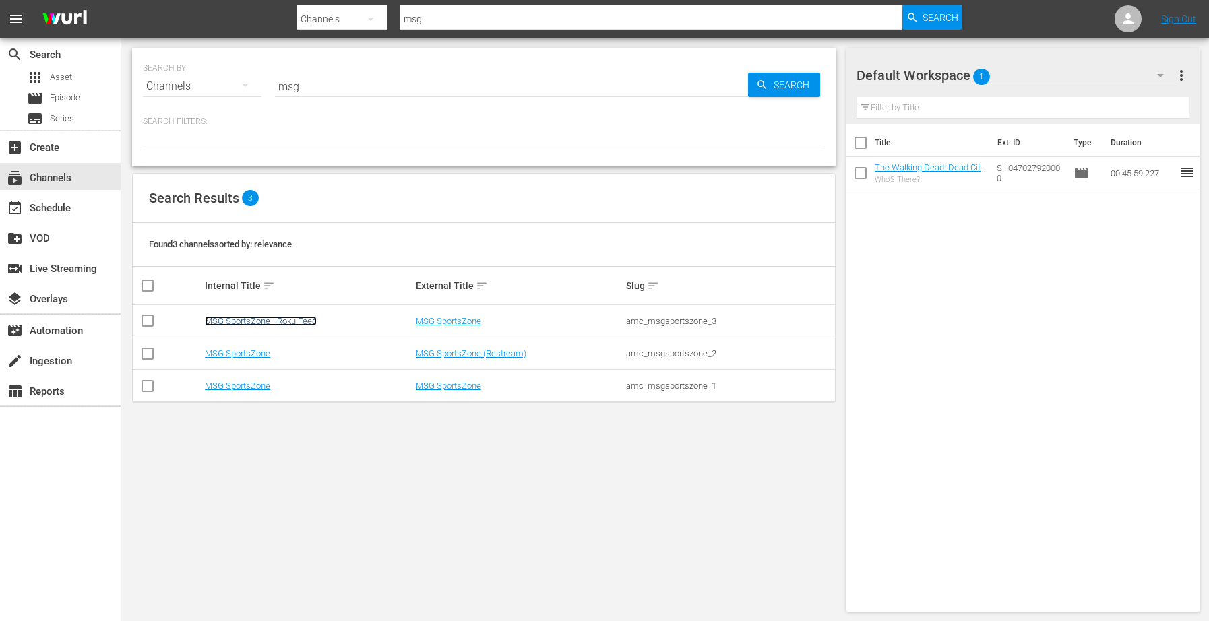
click at [243, 317] on link "MSG SportsZone - Roku Feed" at bounding box center [261, 321] width 112 height 10
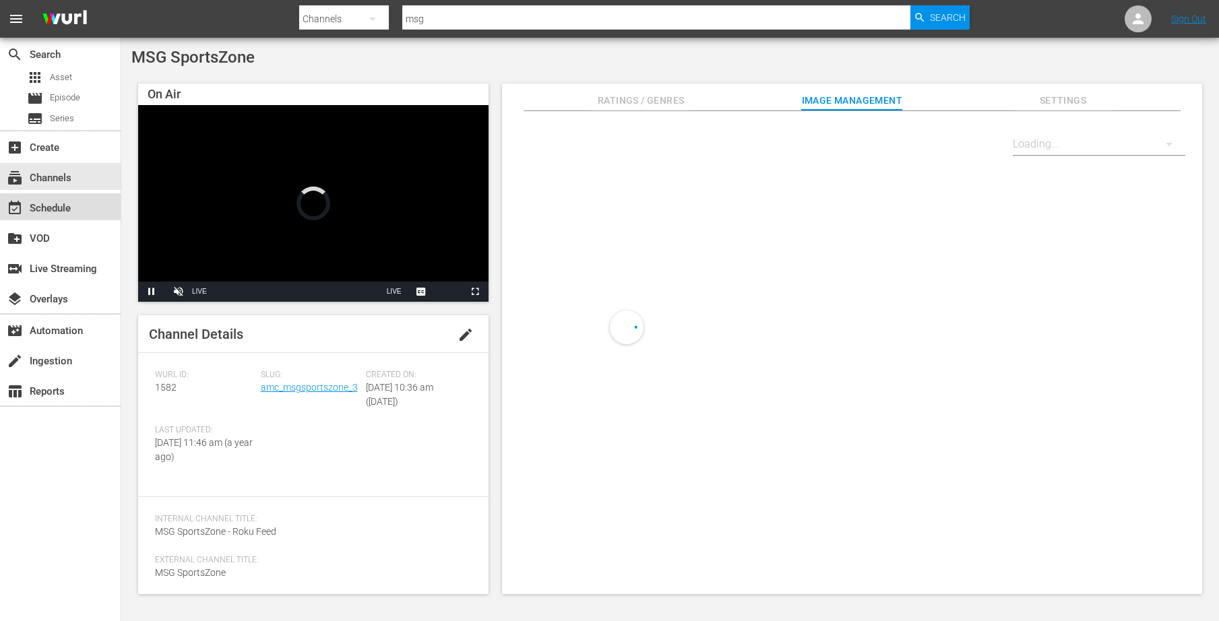
click at [55, 212] on div "event_available Schedule" at bounding box center [37, 206] width 75 height 12
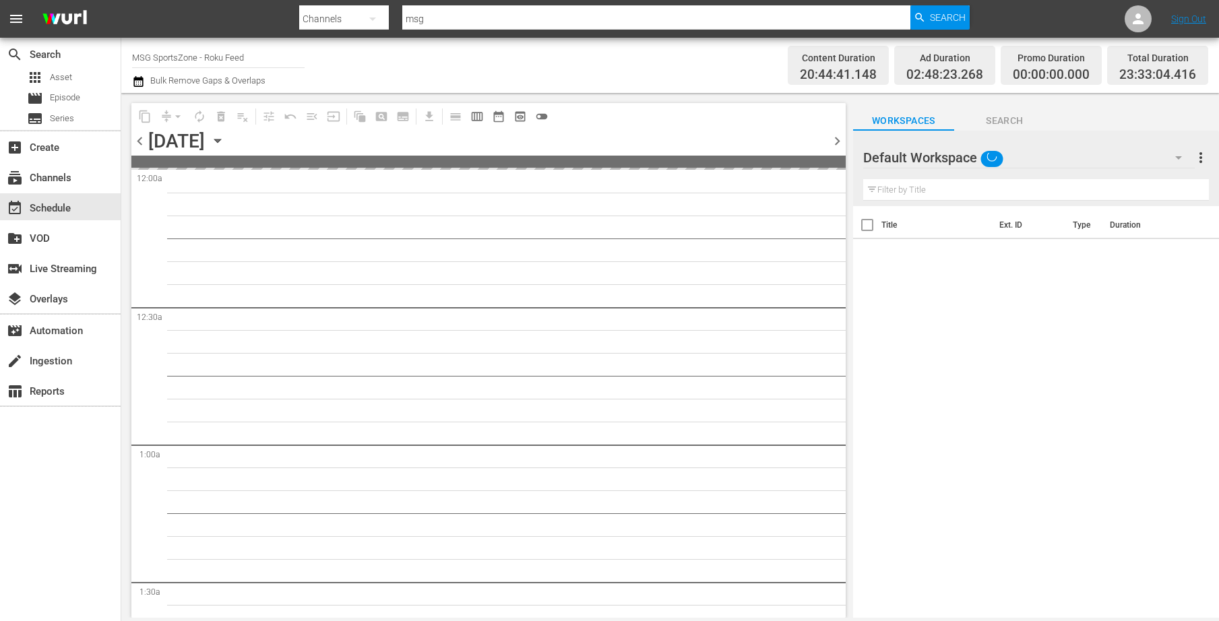
click at [220, 142] on icon "button" at bounding box center [217, 140] width 6 height 3
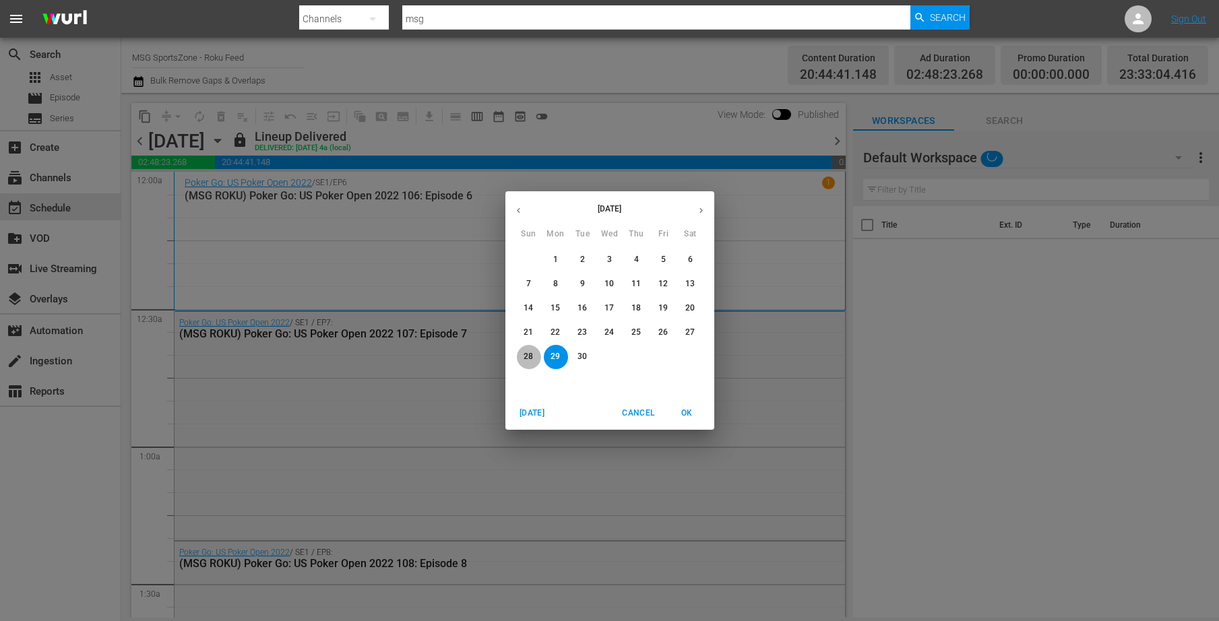
click at [523, 359] on span "28" at bounding box center [529, 356] width 24 height 11
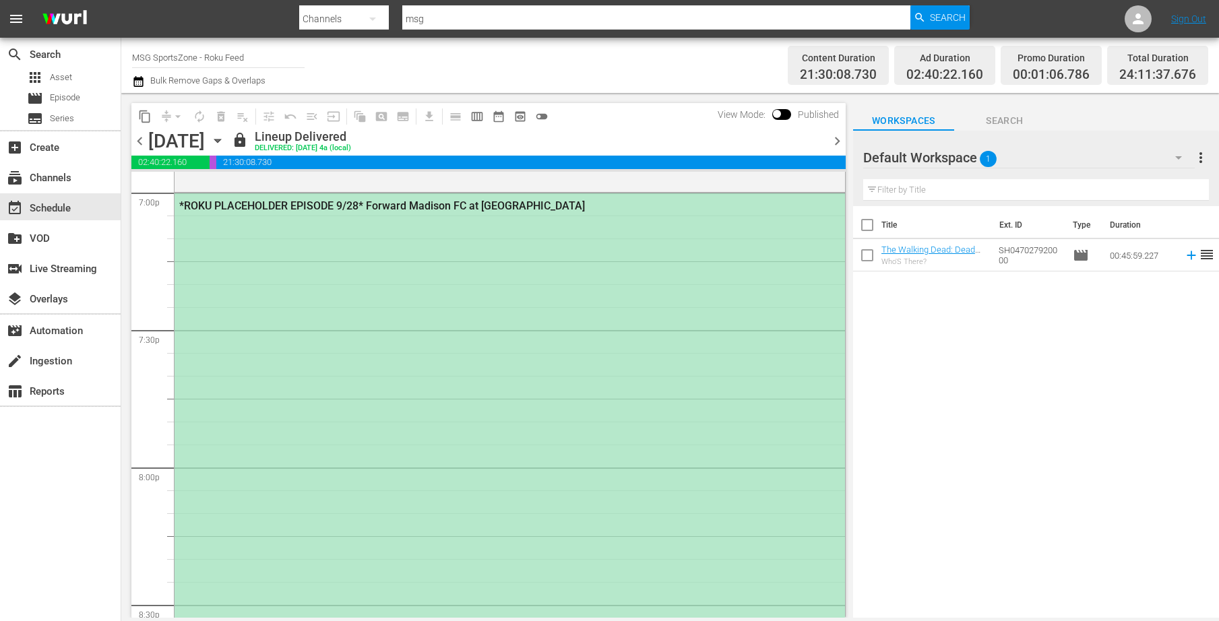
scroll to position [5115, 0]
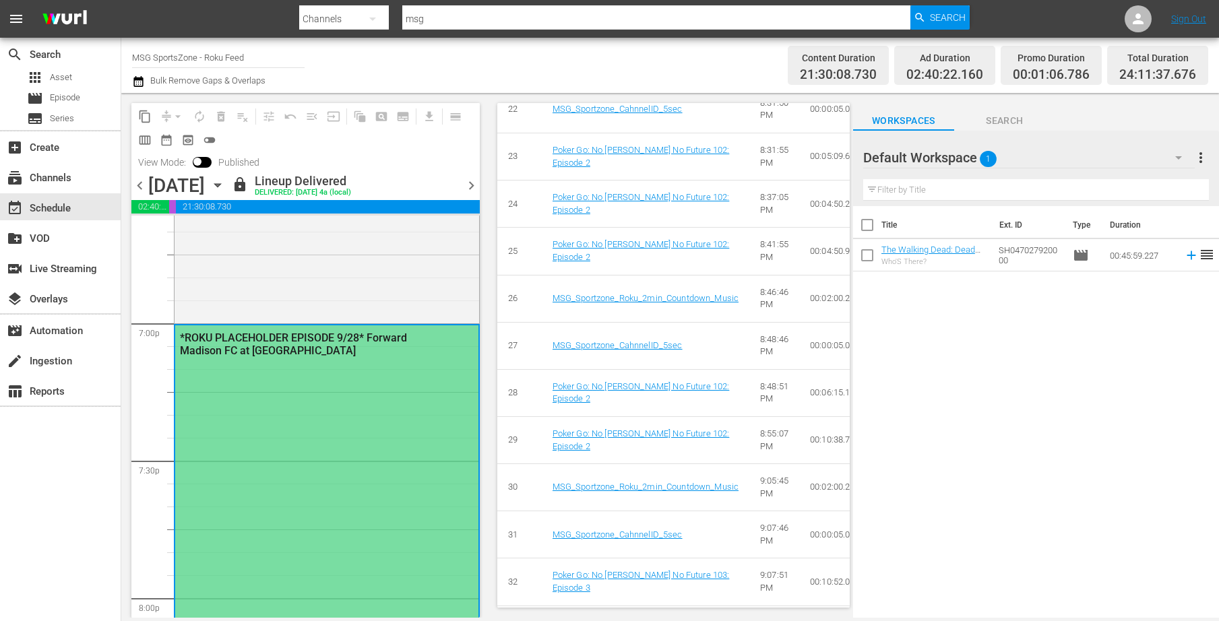
type input "Forward Madison FC at [GEOGRAPHIC_DATA] SC"
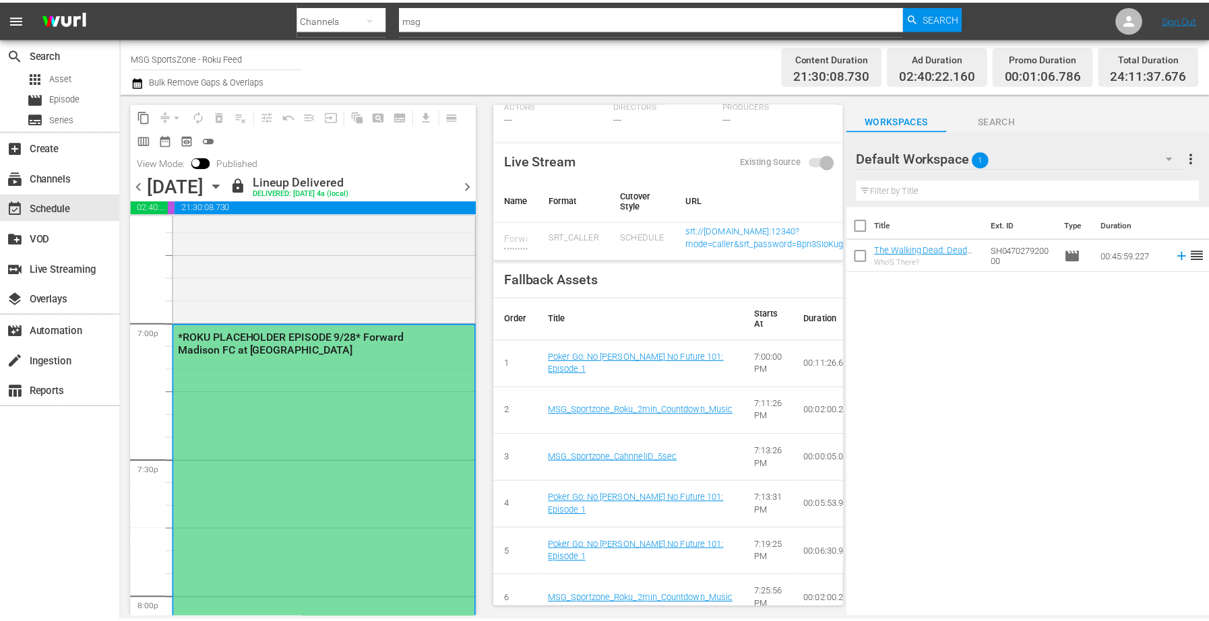
scroll to position [391, 0]
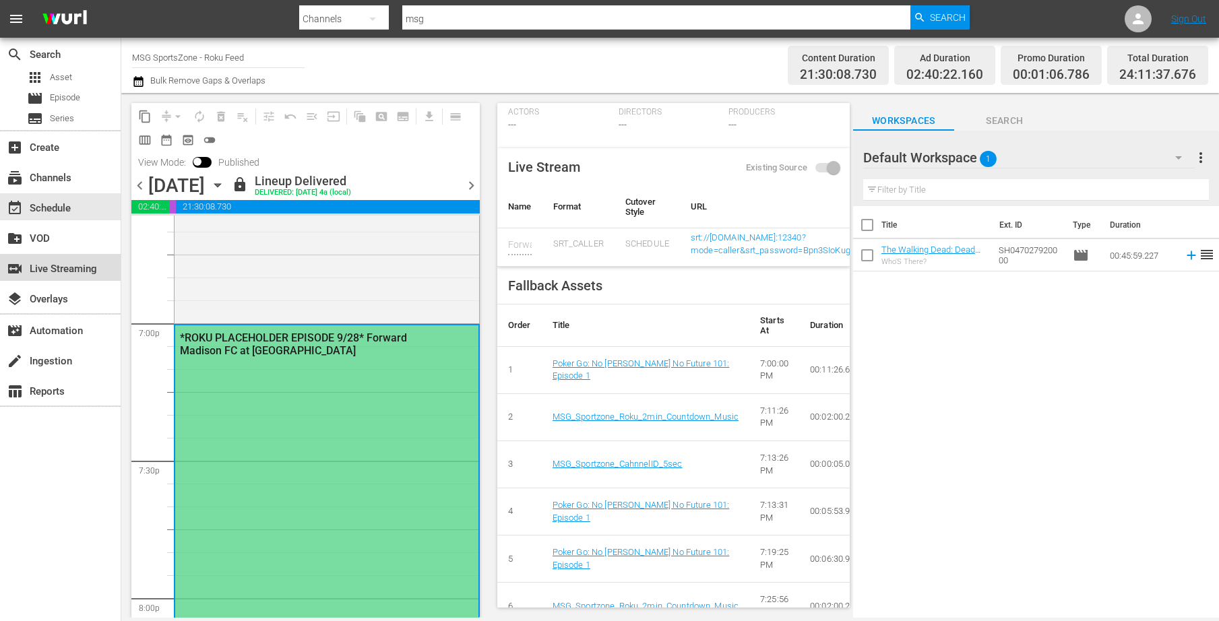
click at [67, 270] on div "switch_video Live Streaming" at bounding box center [37, 267] width 75 height 12
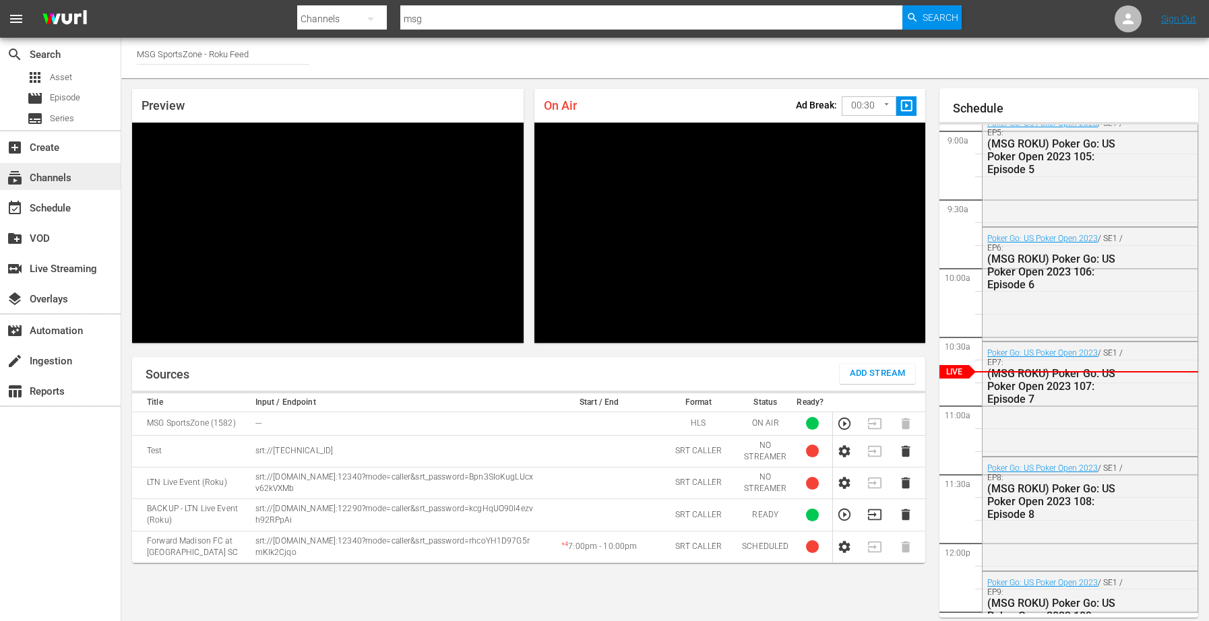
click at [63, 175] on div "subscriptions Channels" at bounding box center [37, 176] width 75 height 12
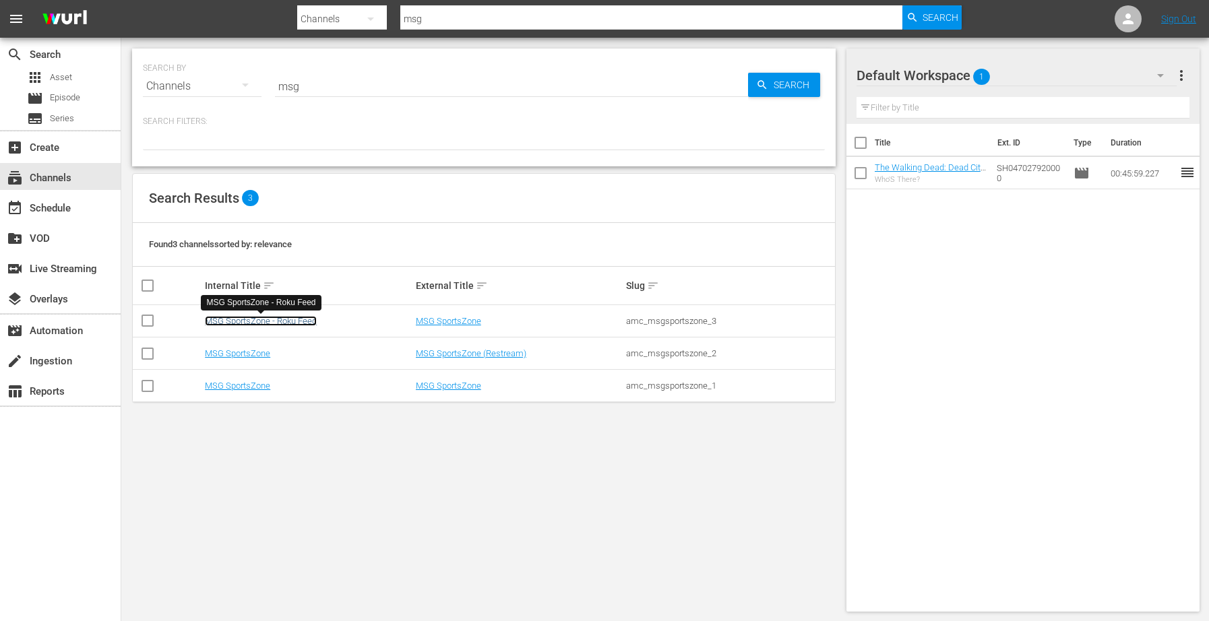
click at [256, 321] on link "MSG SportsZone - Roku Feed" at bounding box center [261, 321] width 112 height 10
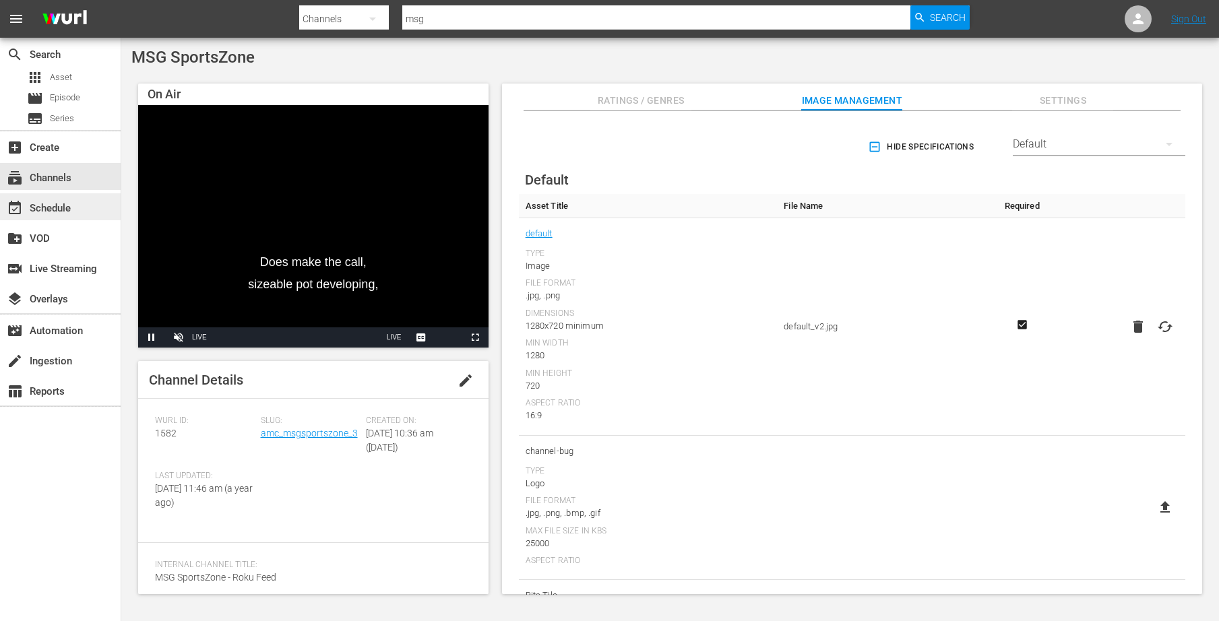
click at [86, 201] on div "event_available Schedule" at bounding box center [60, 206] width 121 height 27
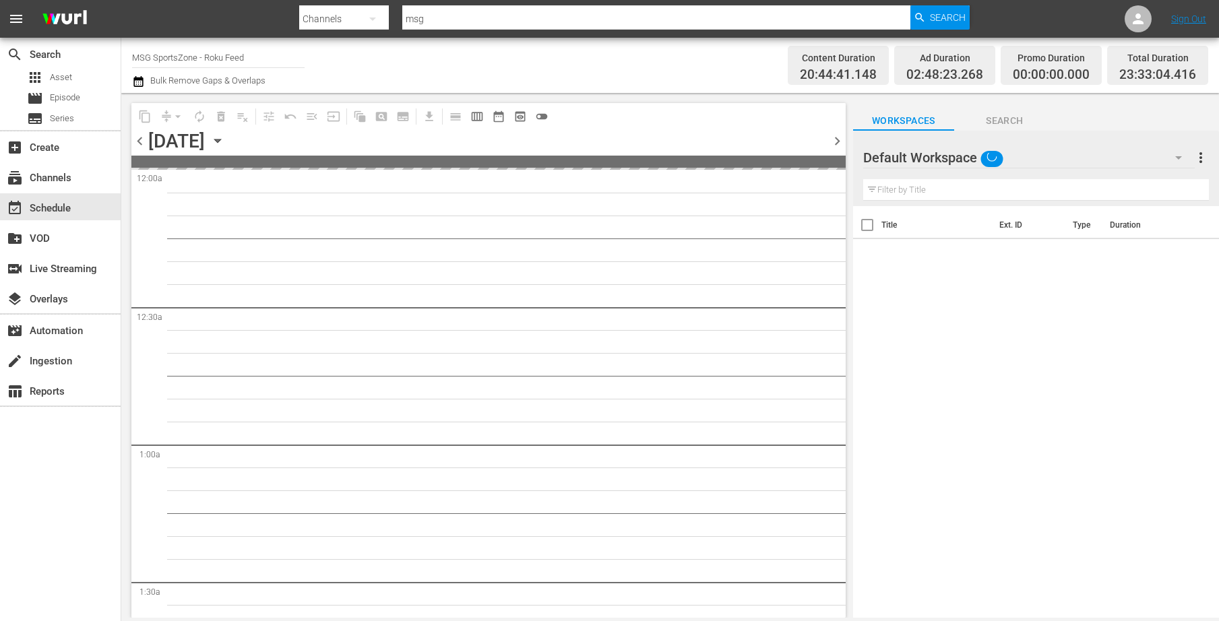
click at [225, 136] on icon "button" at bounding box center [217, 140] width 15 height 15
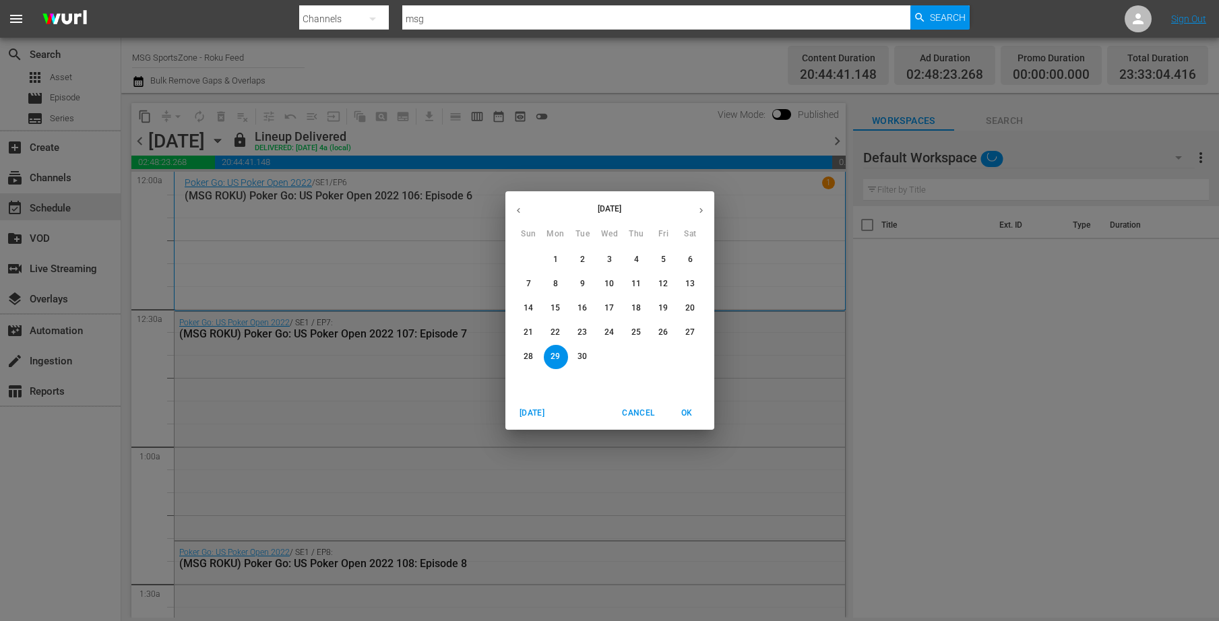
click at [531, 337] on p "21" at bounding box center [528, 332] width 9 height 11
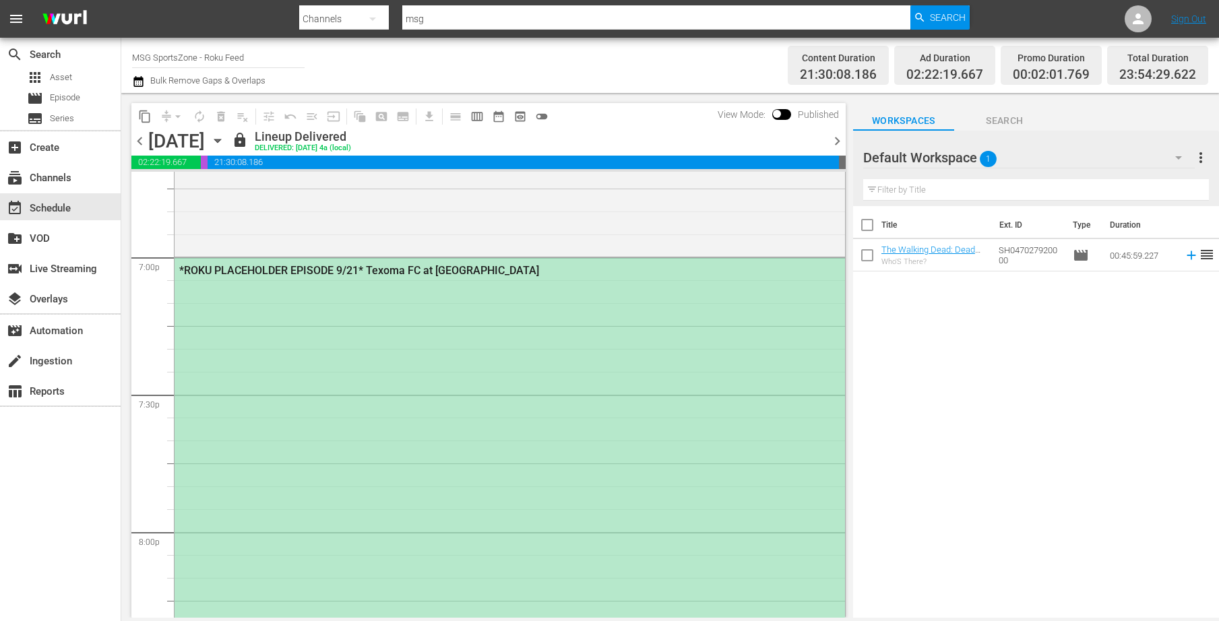
scroll to position [5143, 0]
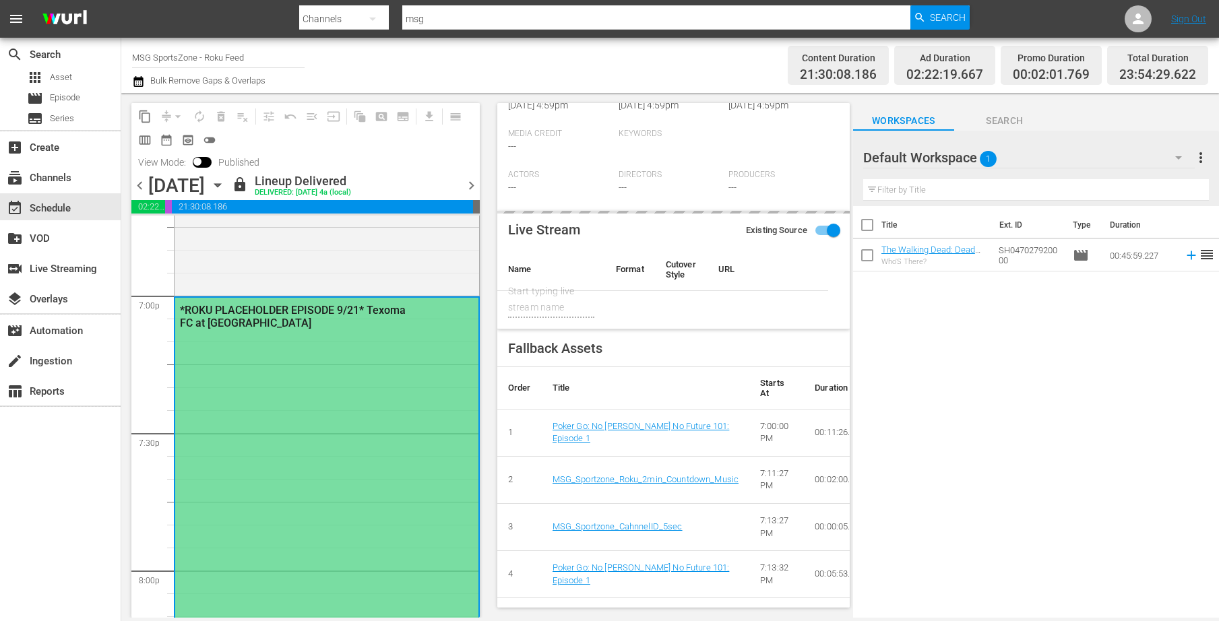
scroll to position [534, 0]
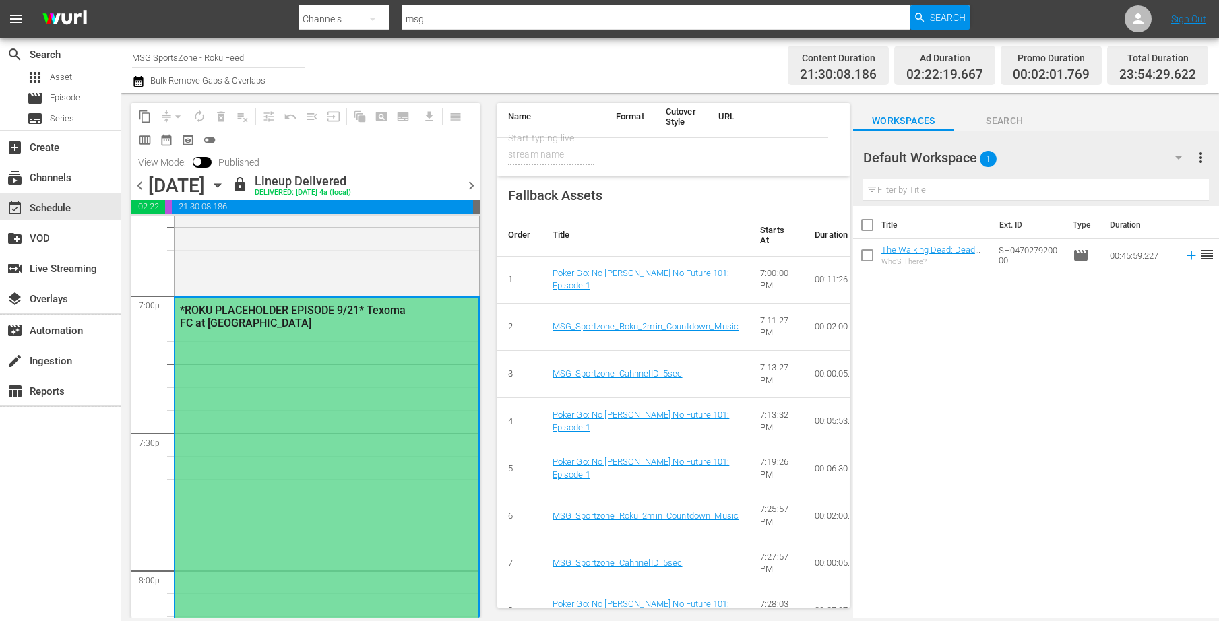
type input "Texoma FC at [GEOGRAPHIC_DATA]"
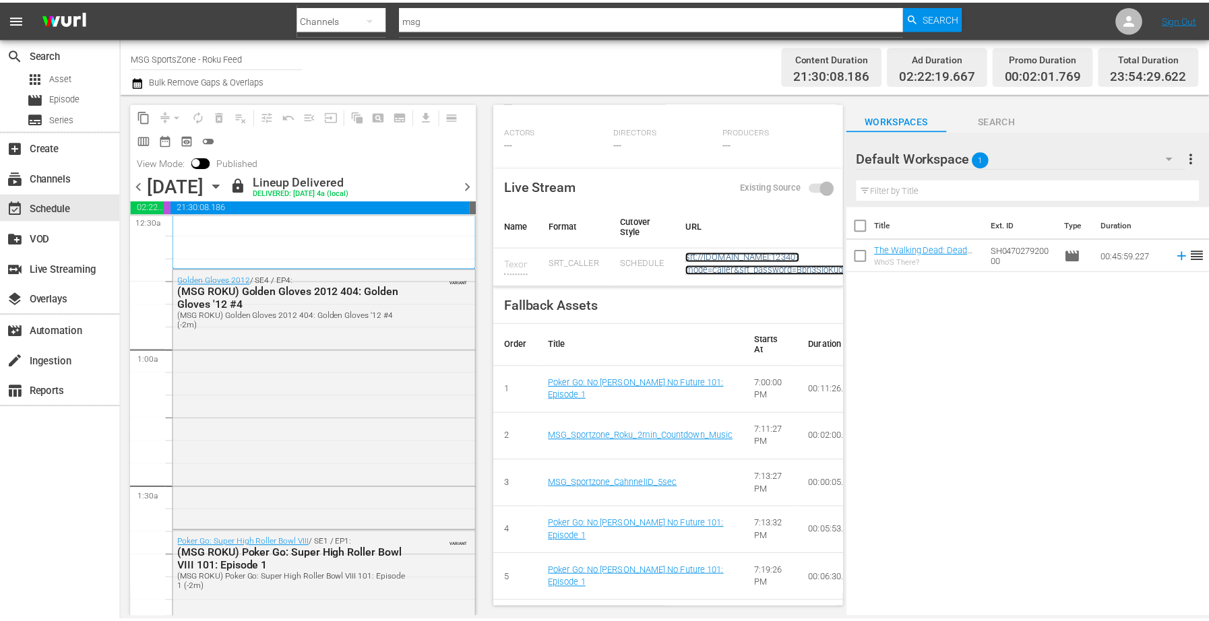
scroll to position [0, 0]
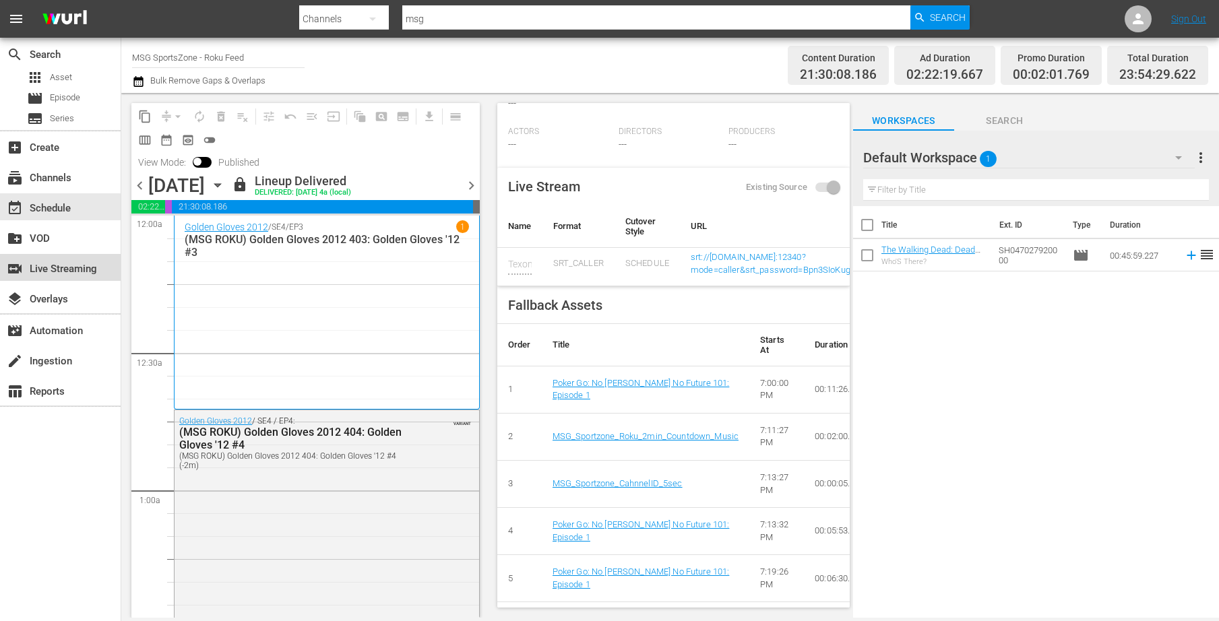
click at [54, 270] on div "switch_video Live Streaming" at bounding box center [37, 267] width 75 height 12
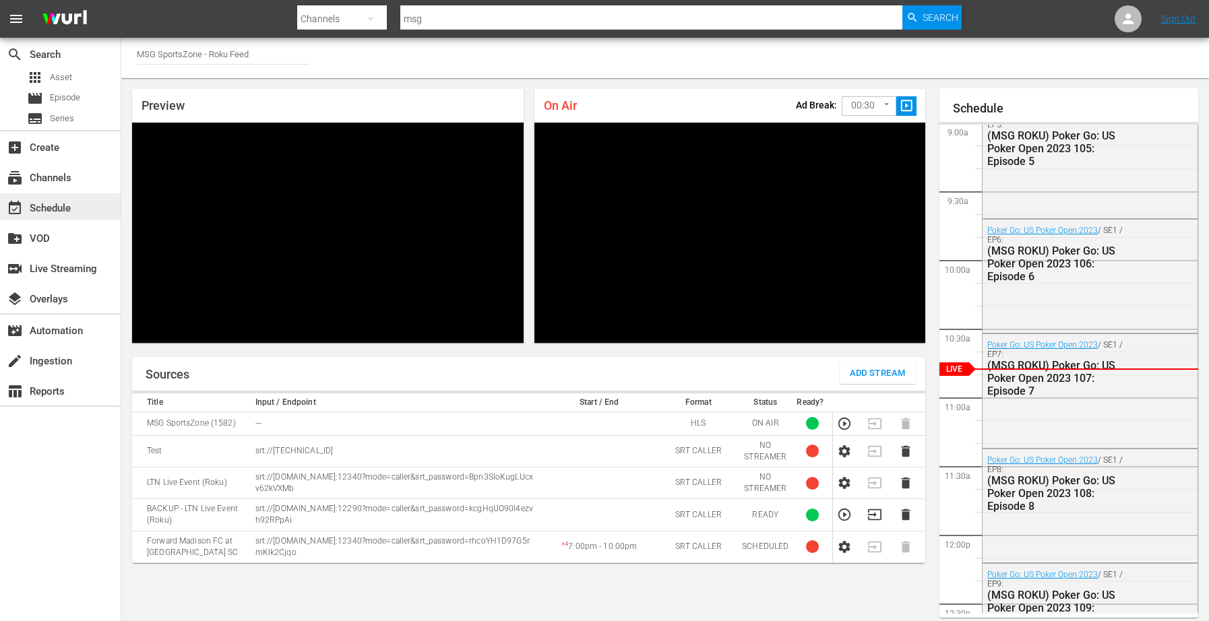
click at [61, 209] on div "event_available Schedule" at bounding box center [37, 206] width 75 height 12
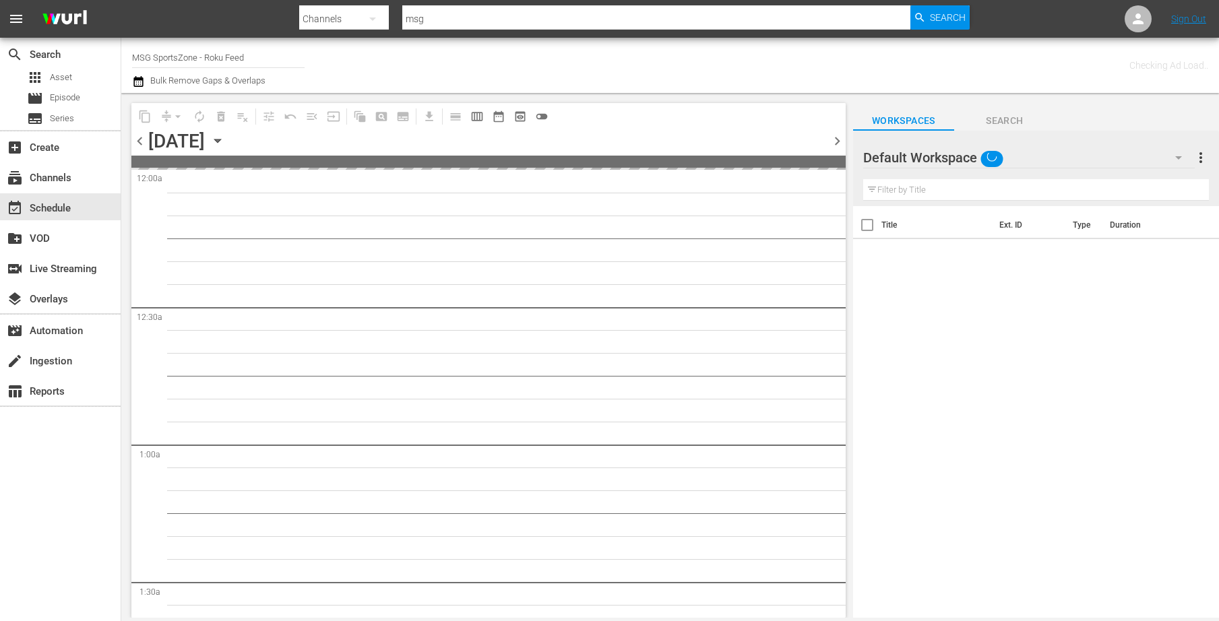
click at [225, 137] on icon "button" at bounding box center [217, 140] width 15 height 15
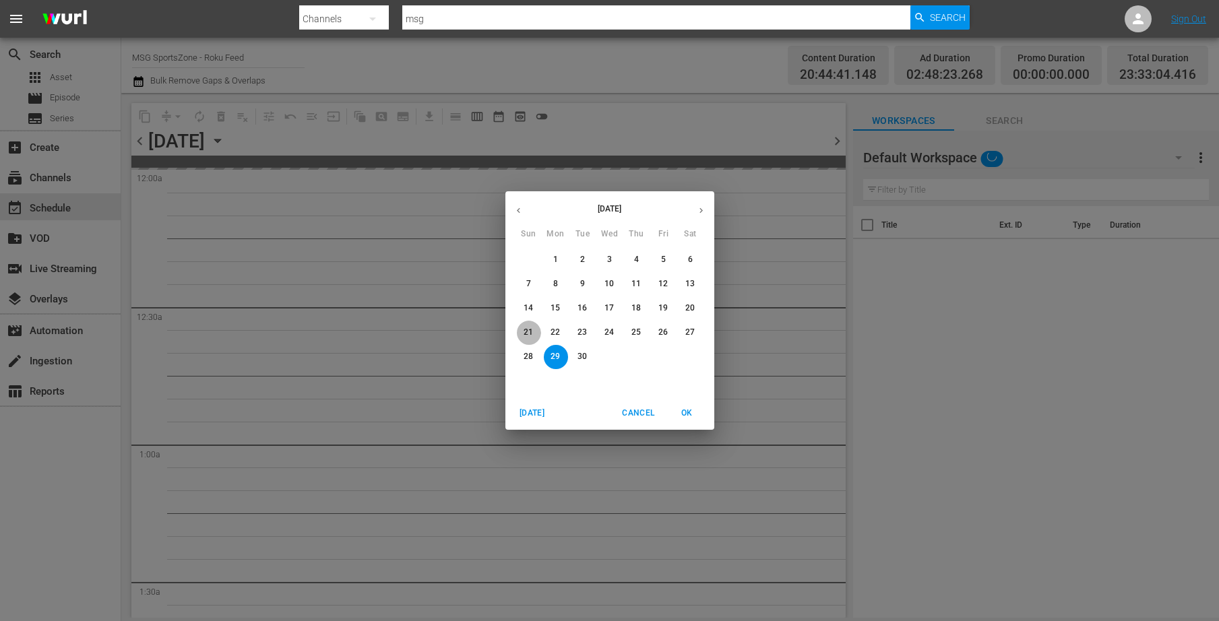
click at [527, 333] on p "21" at bounding box center [528, 332] width 9 height 11
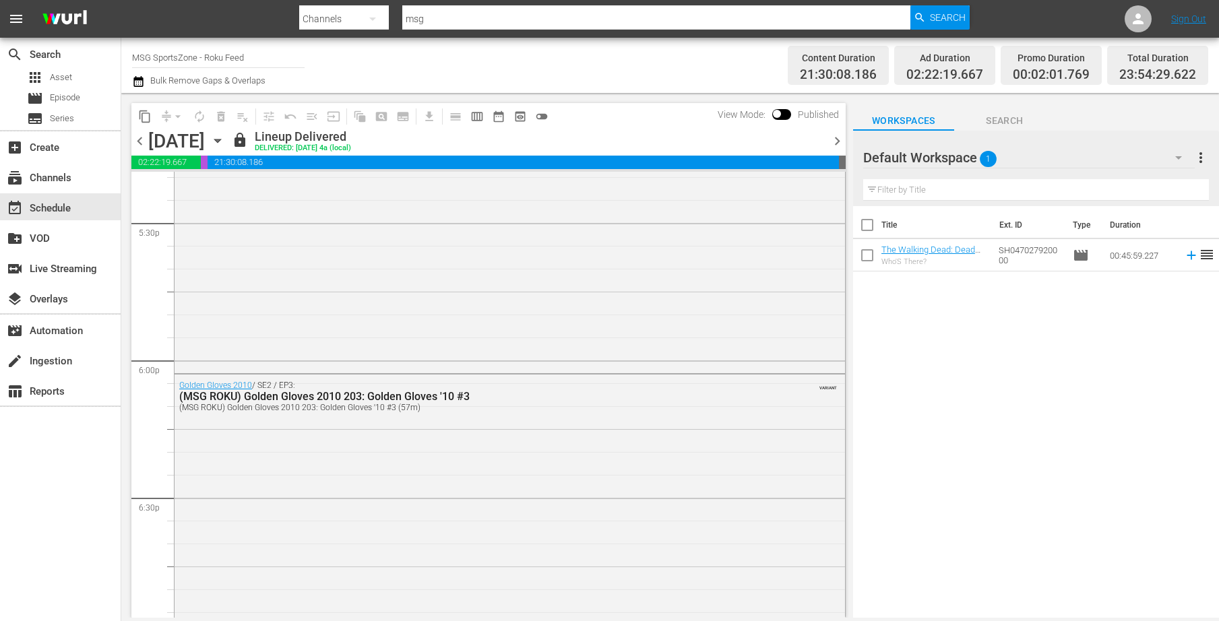
scroll to position [5081, 0]
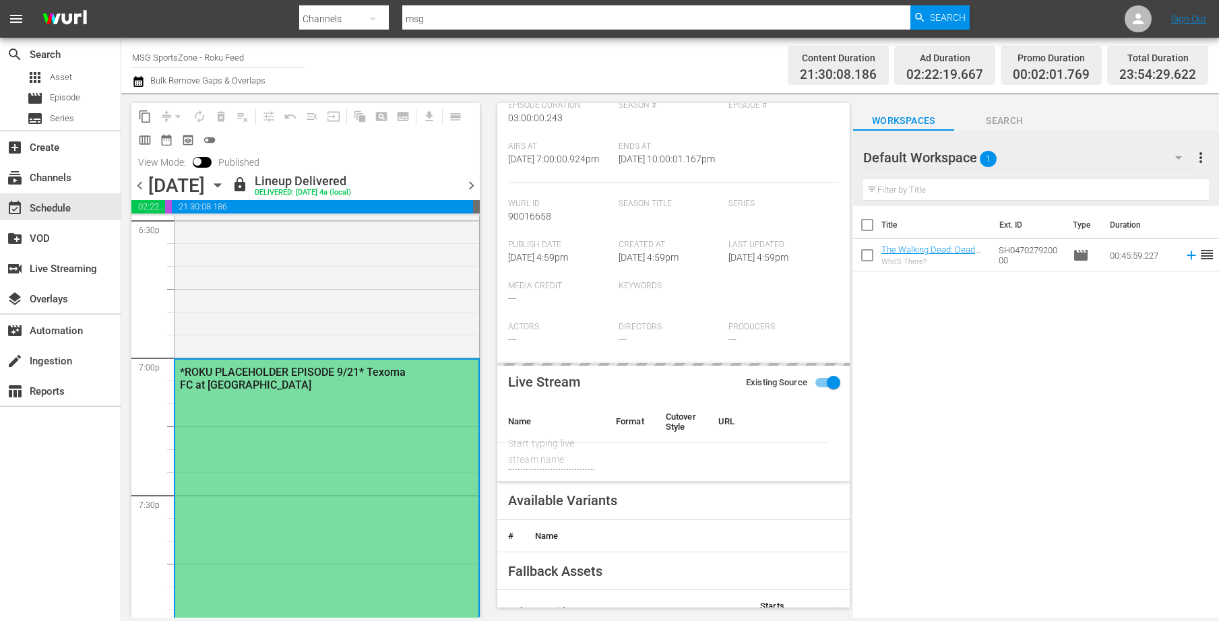
type input "Texoma FC at [GEOGRAPHIC_DATA]"
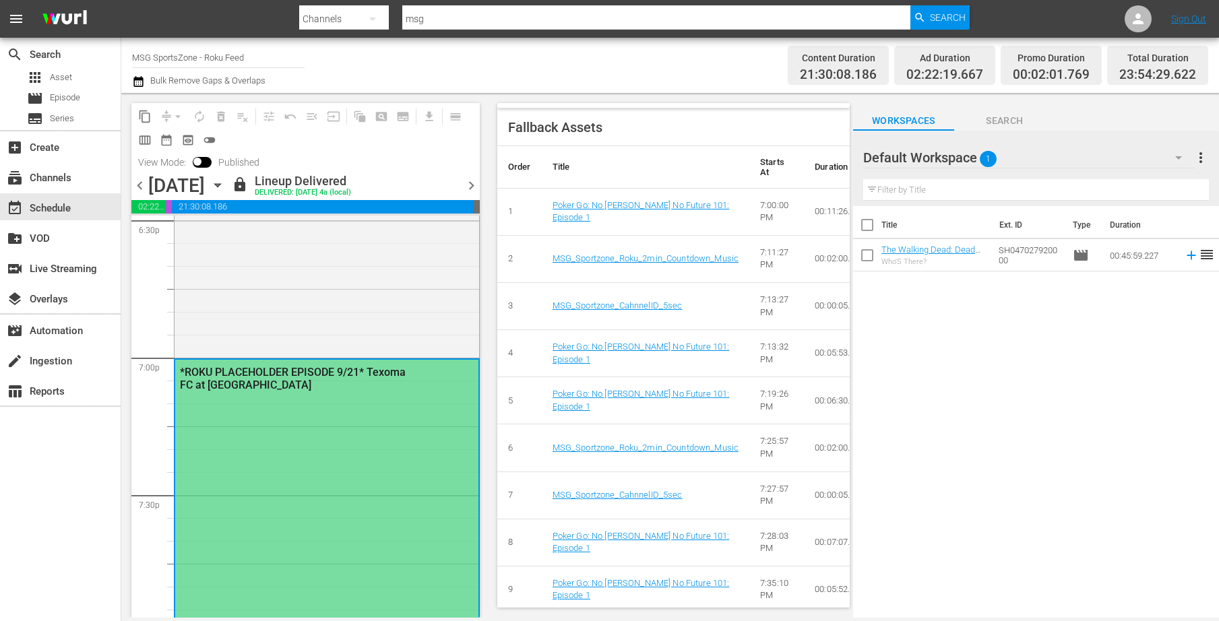
scroll to position [379, 0]
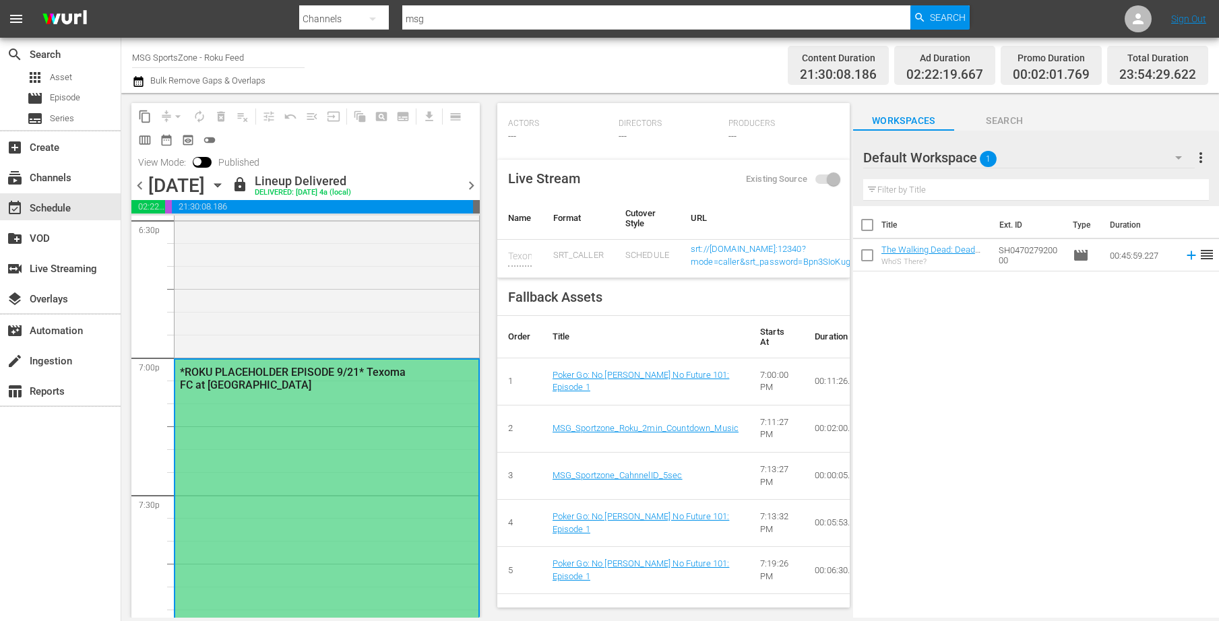
click at [220, 184] on icon "button" at bounding box center [217, 185] width 6 height 3
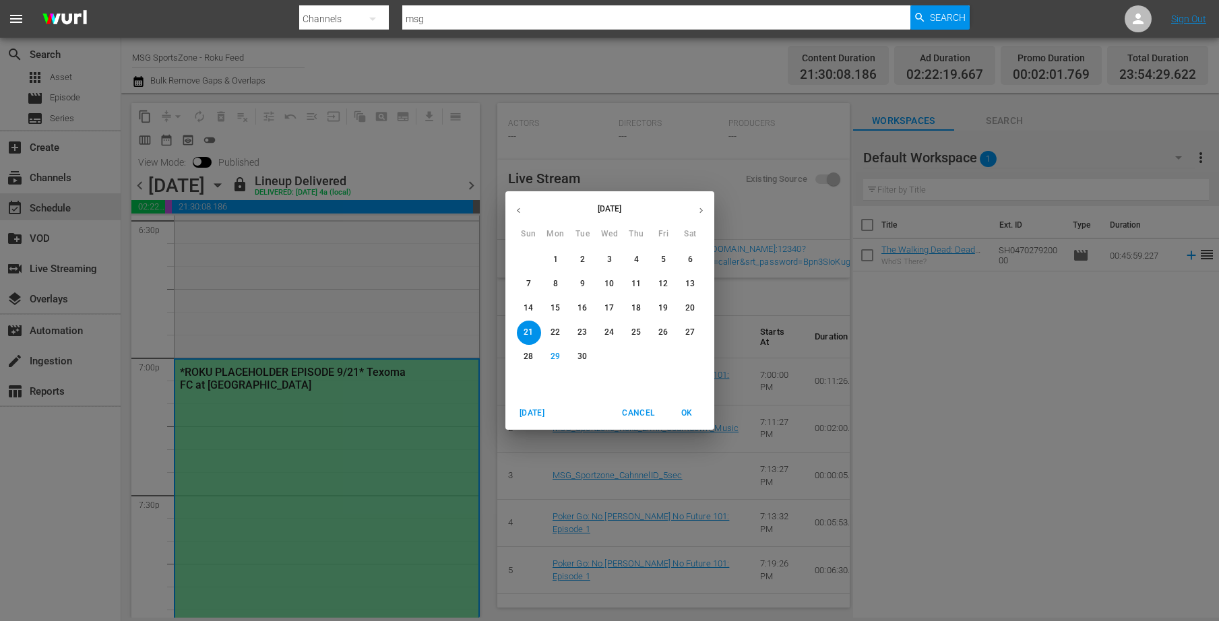
click at [536, 356] on span "28" at bounding box center [529, 356] width 24 height 11
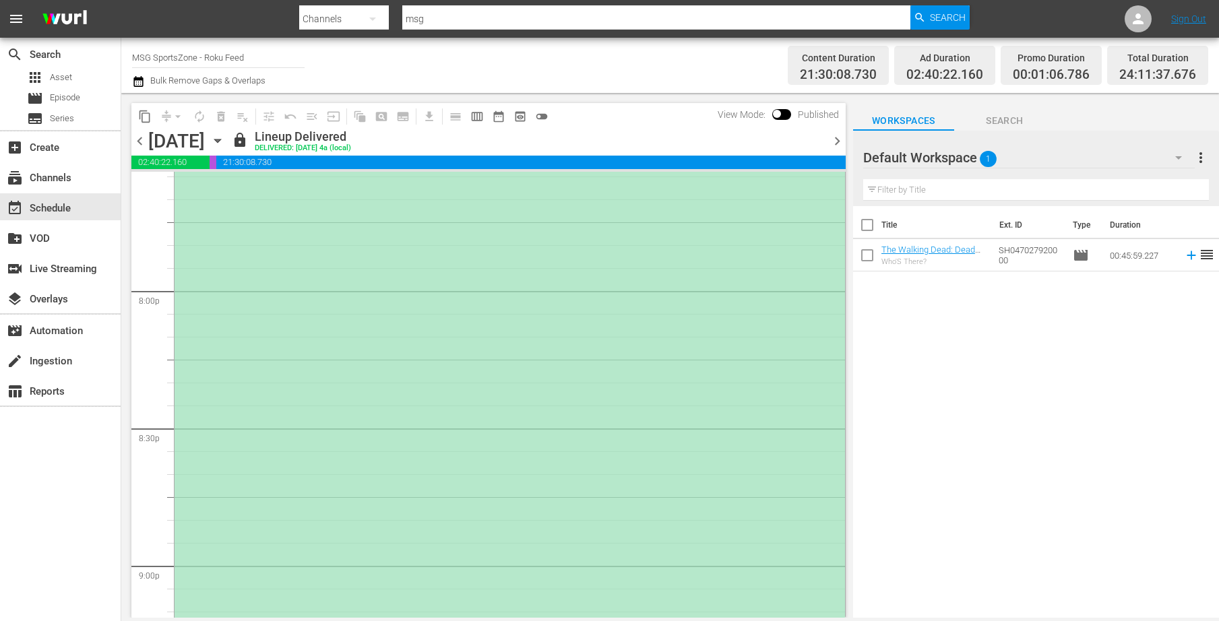
scroll to position [5035, 0]
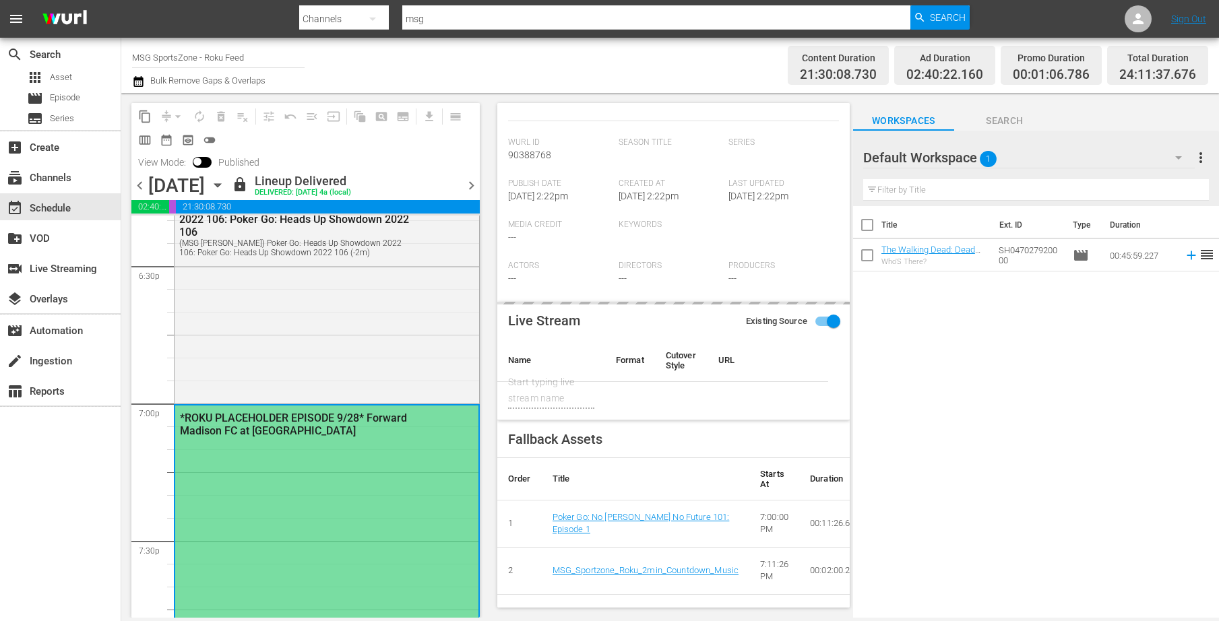
scroll to position [228, 0]
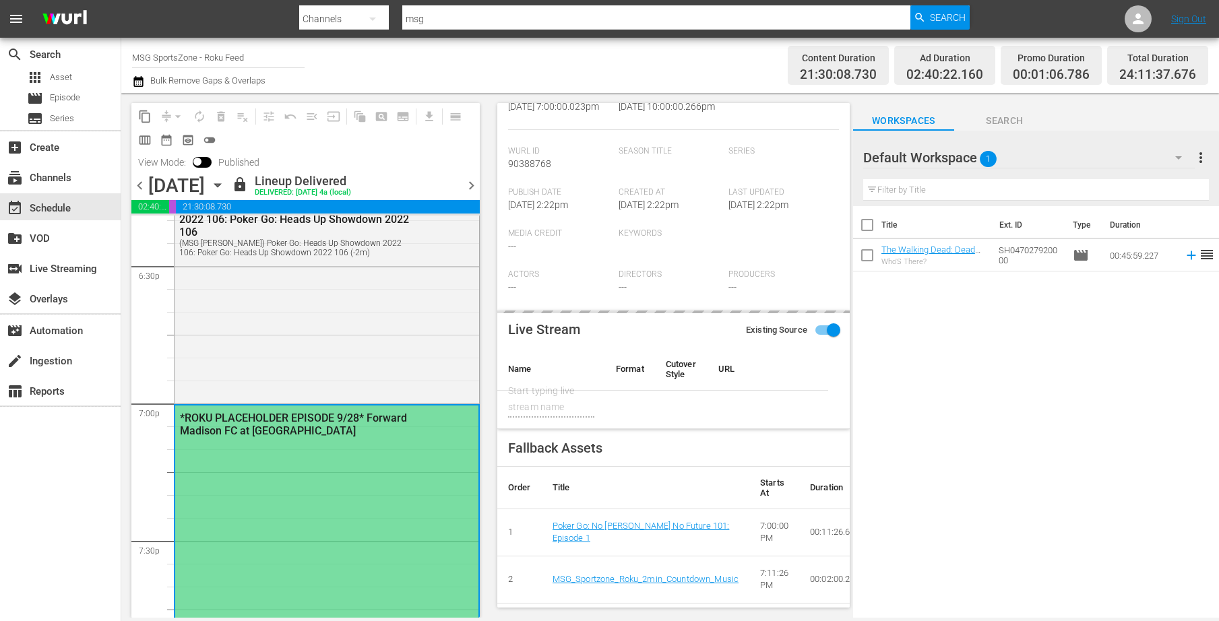
type input "Forward Madison FC at [GEOGRAPHIC_DATA] SC"
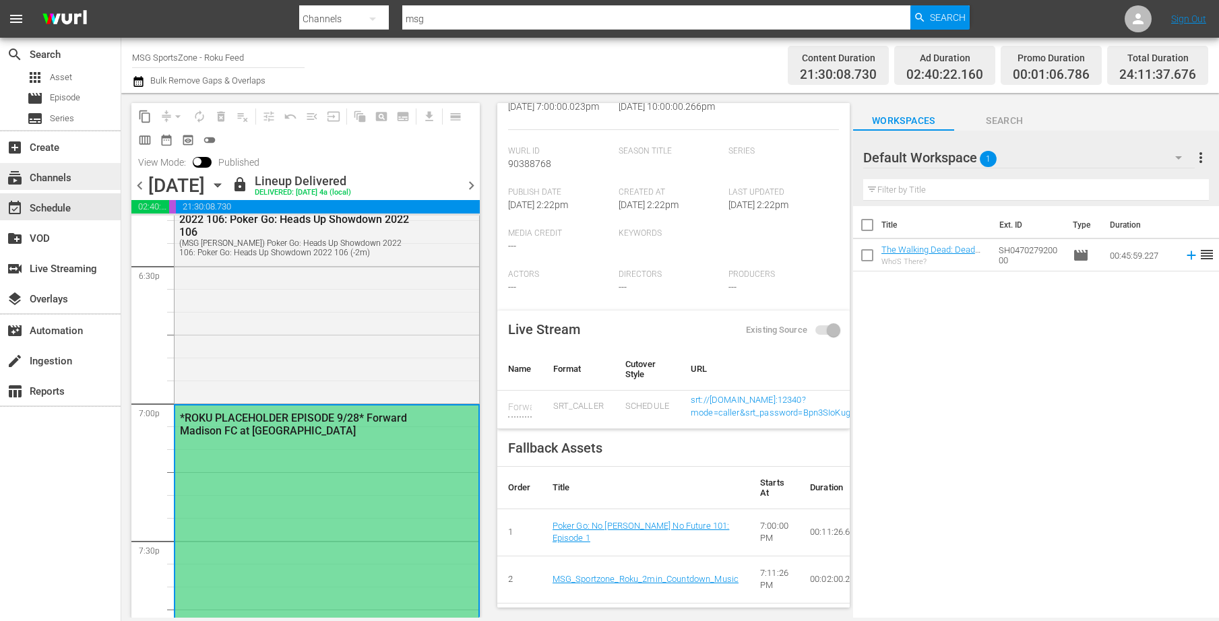
click at [51, 177] on div "subscriptions Channels" at bounding box center [37, 176] width 75 height 12
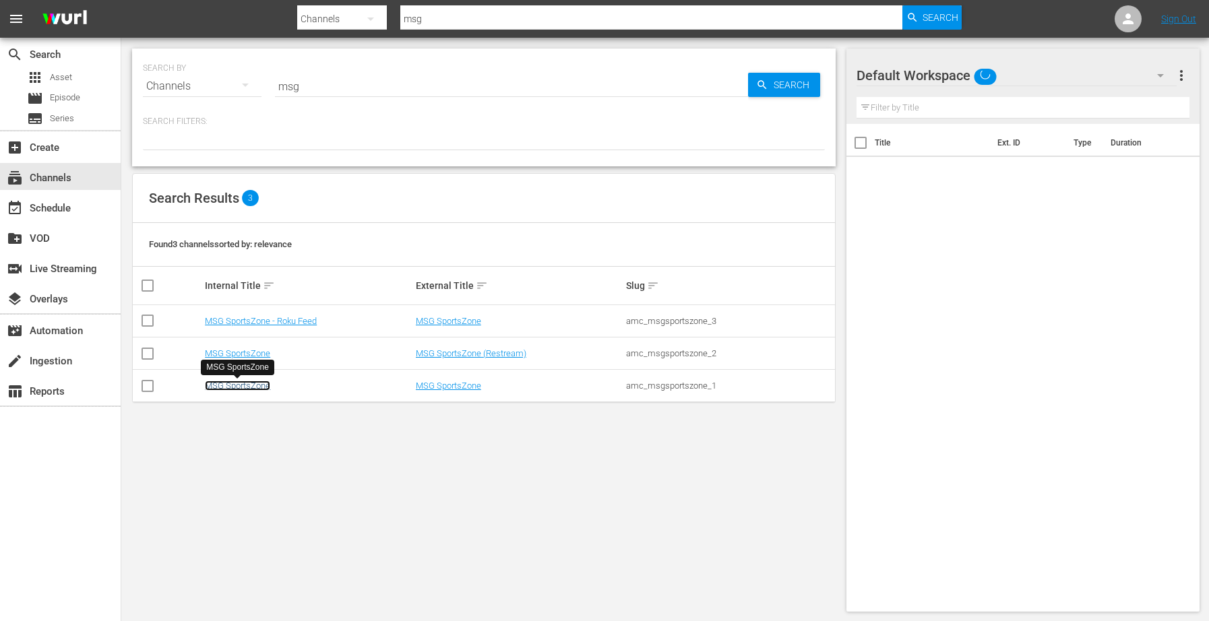
click at [213, 388] on link "MSG SportsZone" at bounding box center [237, 386] width 65 height 10
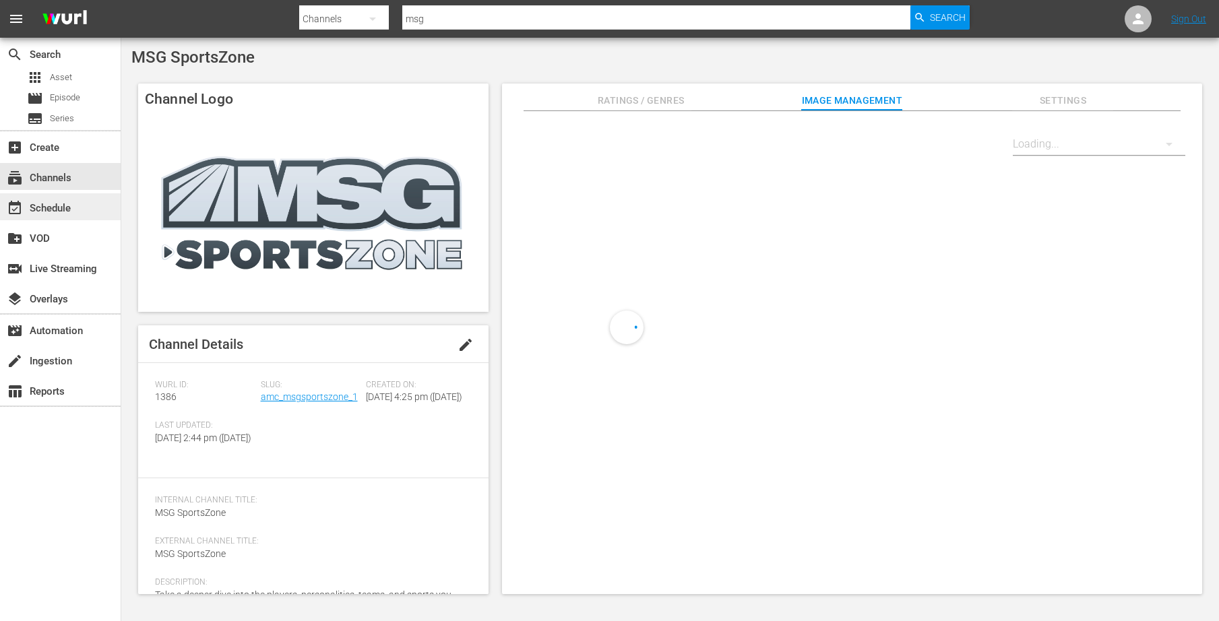
click at [77, 209] on div "event_available Schedule" at bounding box center [60, 206] width 121 height 27
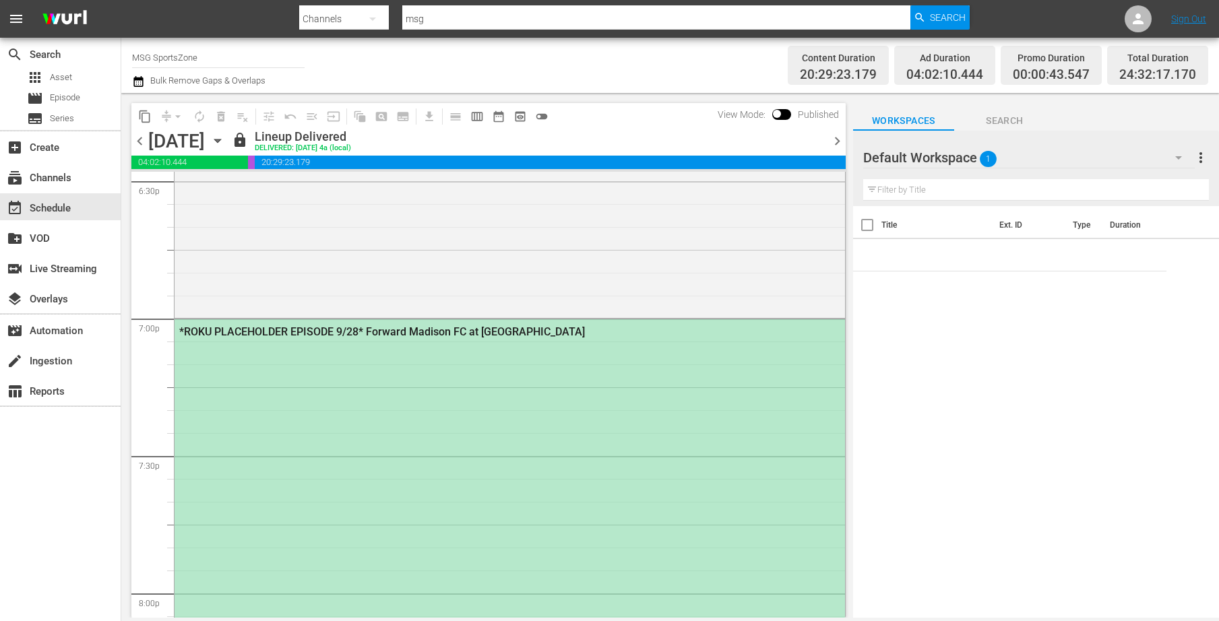
scroll to position [4959, 0]
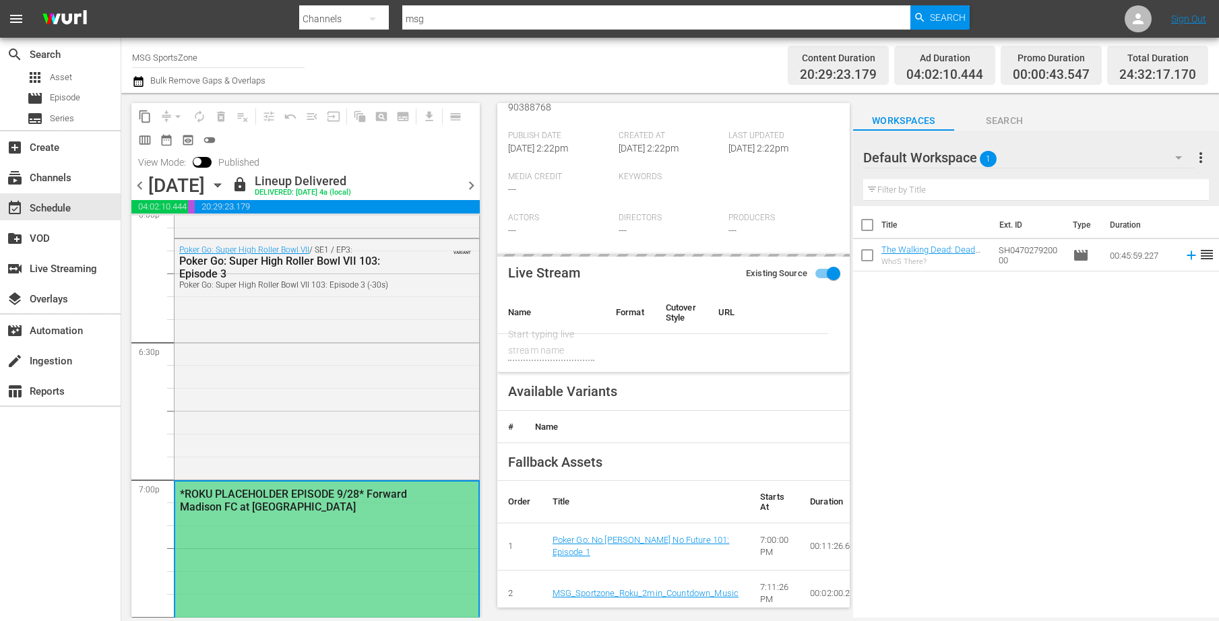
type input "Forward Madison FC at [GEOGRAPHIC_DATA] SC"
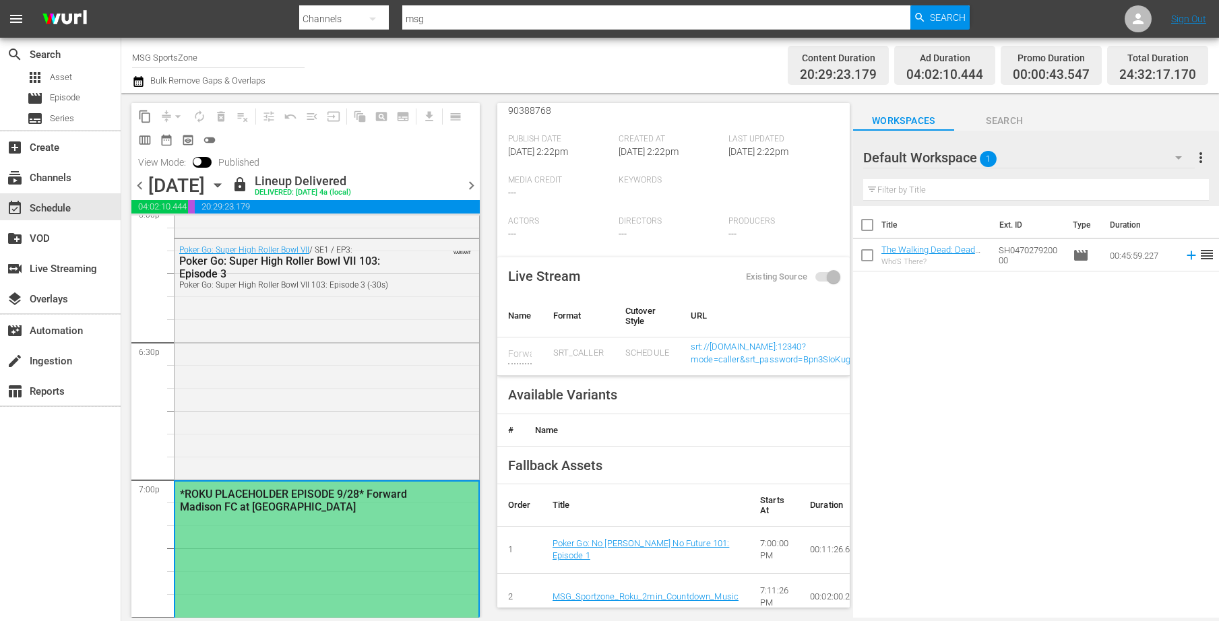
scroll to position [280, 0]
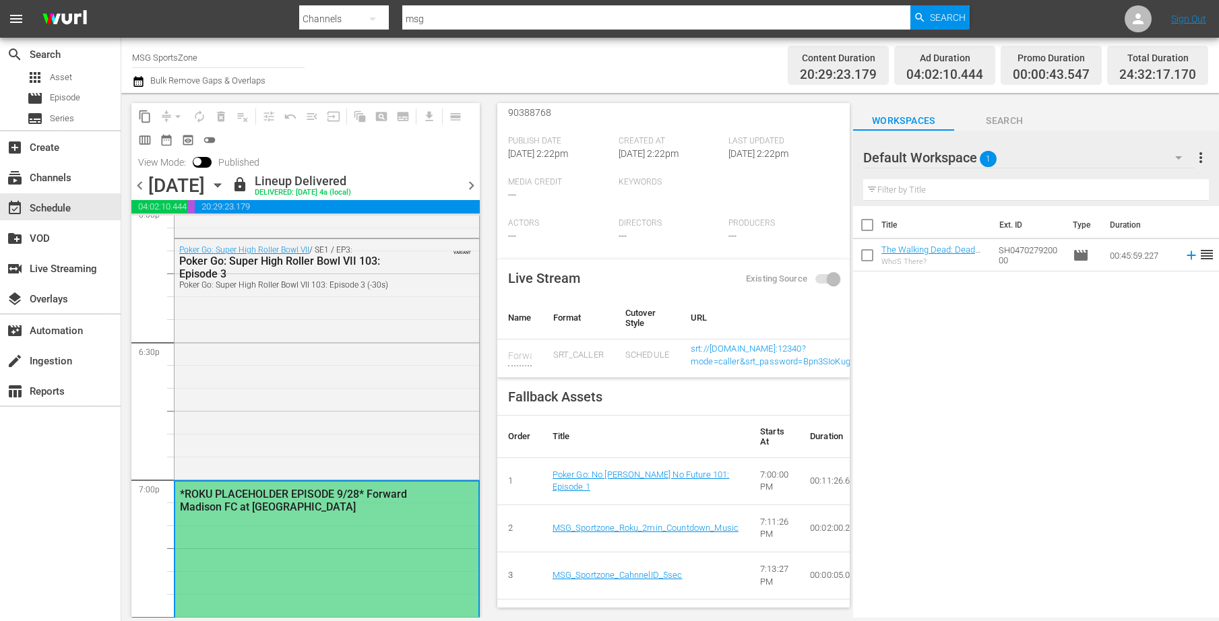
click at [225, 183] on icon "button" at bounding box center [217, 185] width 15 height 15
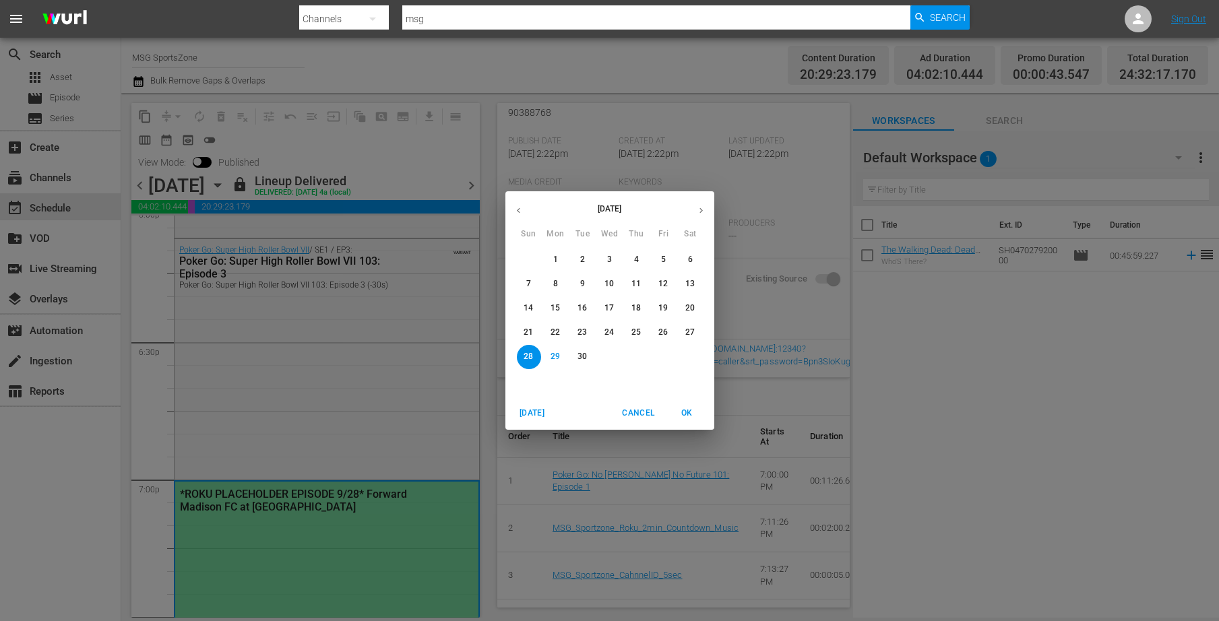
click at [522, 332] on span "21" at bounding box center [529, 332] width 24 height 11
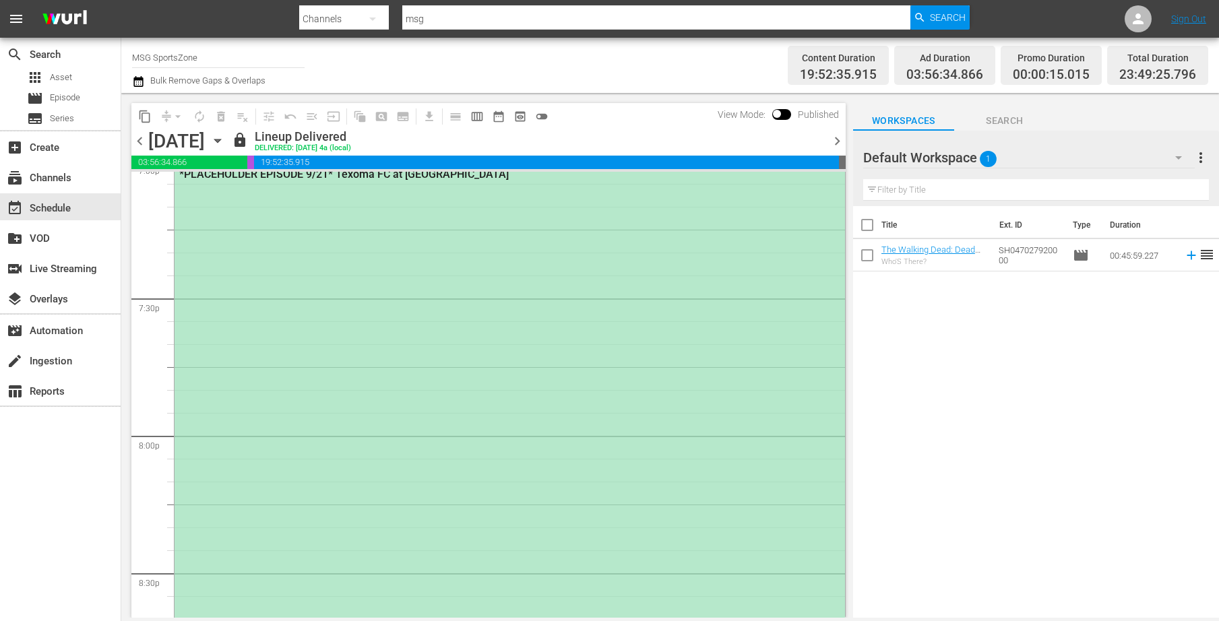
scroll to position [5005, 0]
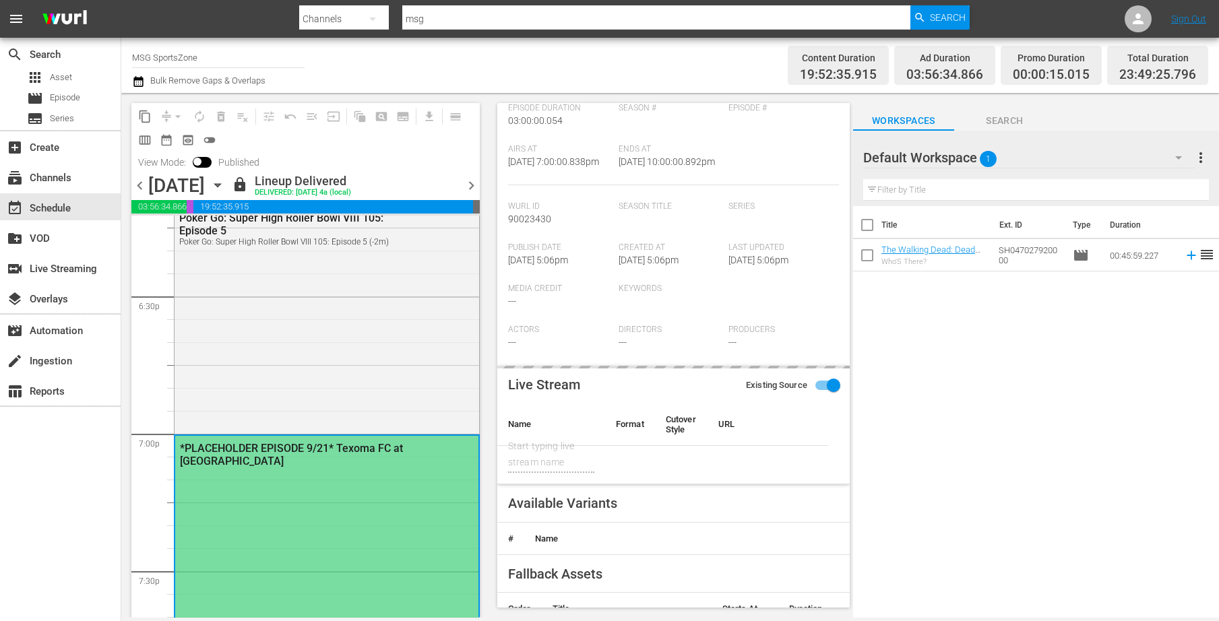
type input "Texoma FC at [GEOGRAPHIC_DATA]"
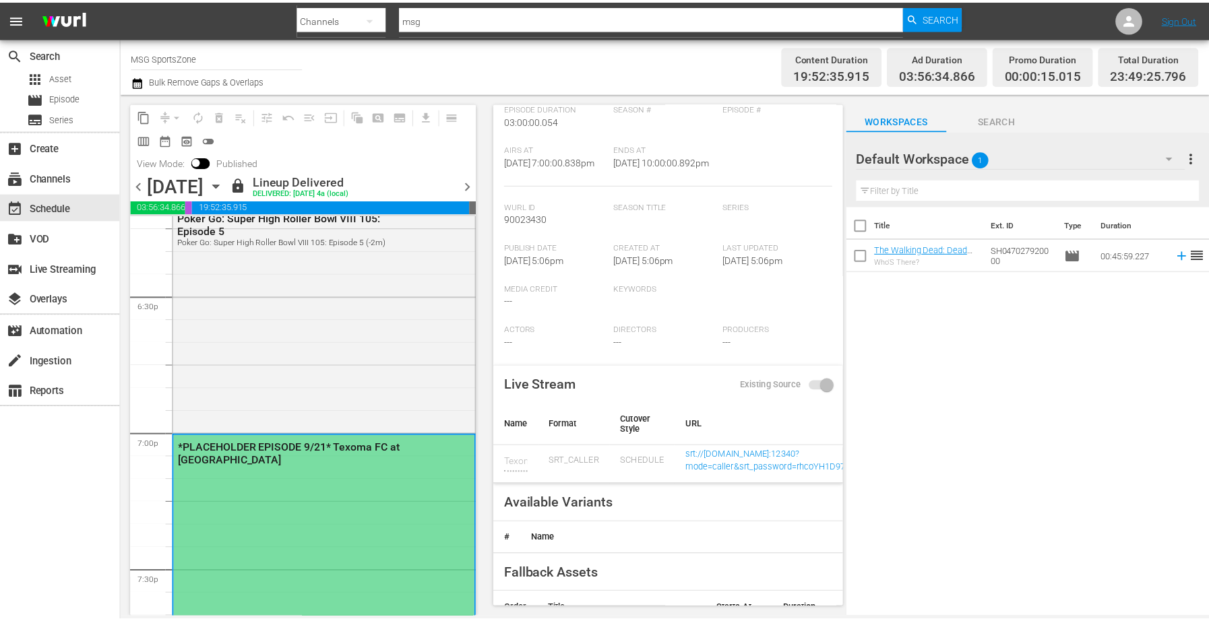
scroll to position [294, 0]
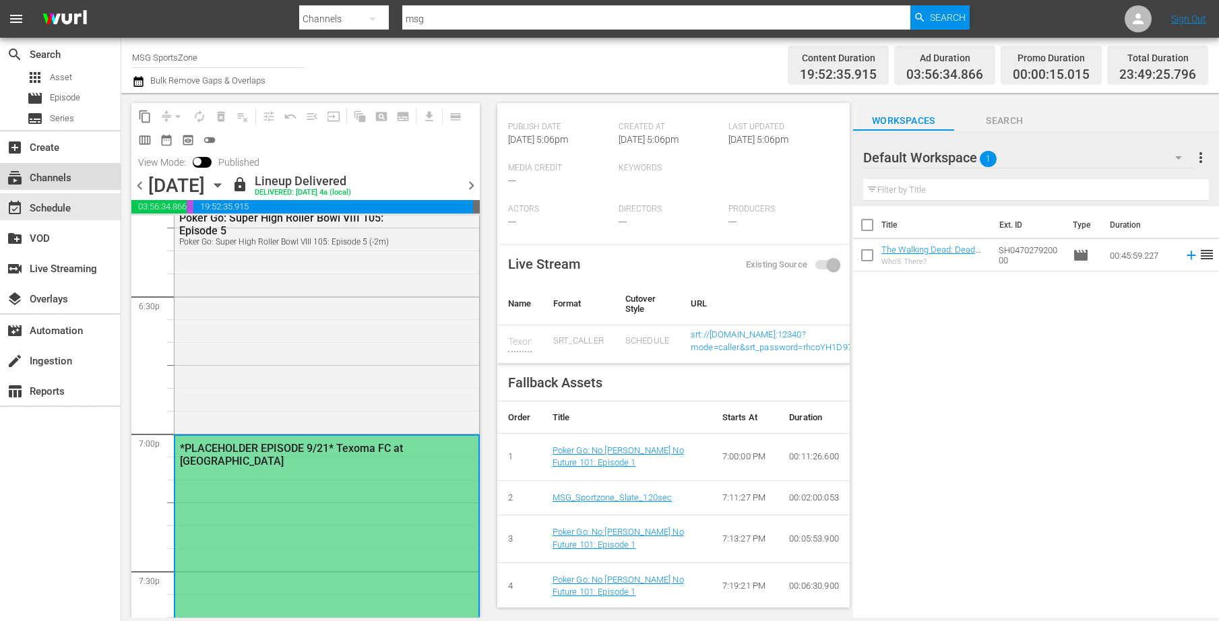
click at [57, 177] on div "subscriptions Channels" at bounding box center [37, 176] width 75 height 12
